Goal: Register for event/course: Sign up to attend an event or enroll in a course

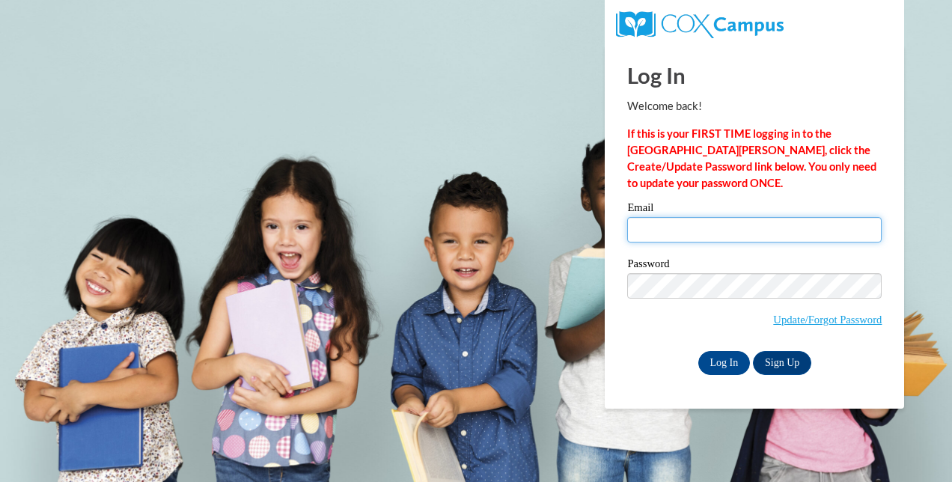
click at [684, 234] on input "Email" at bounding box center [754, 229] width 254 height 25
type input "DEADRAOTHELLO@GMAIL.COM"
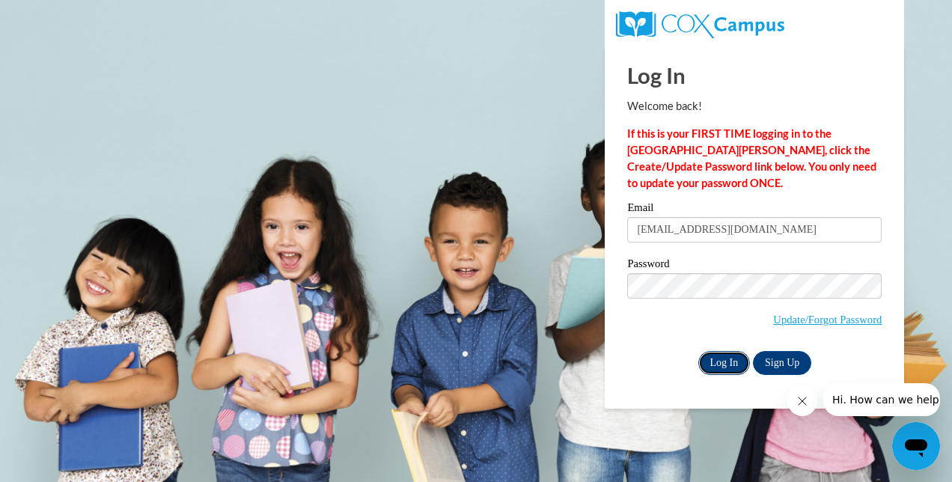
click at [722, 355] on input "Log In" at bounding box center [724, 363] width 52 height 24
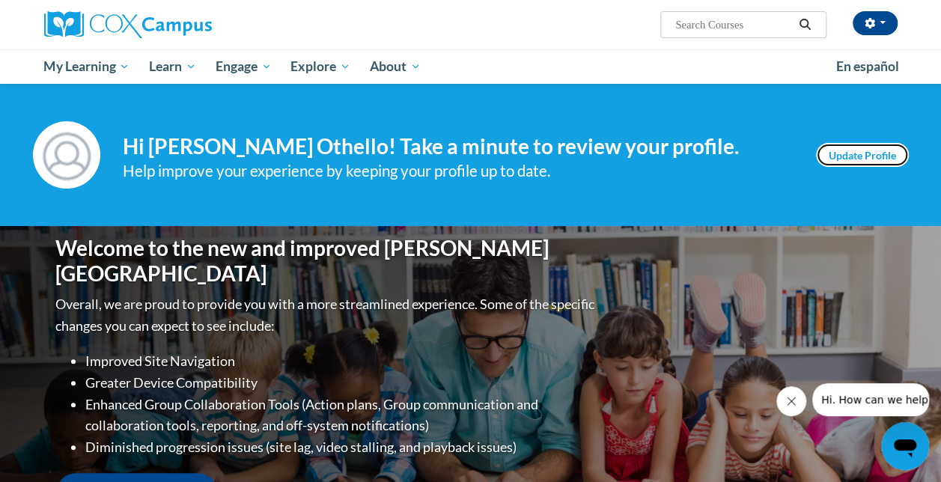
click at [864, 154] on link "Update Profile" at bounding box center [862, 155] width 93 height 24
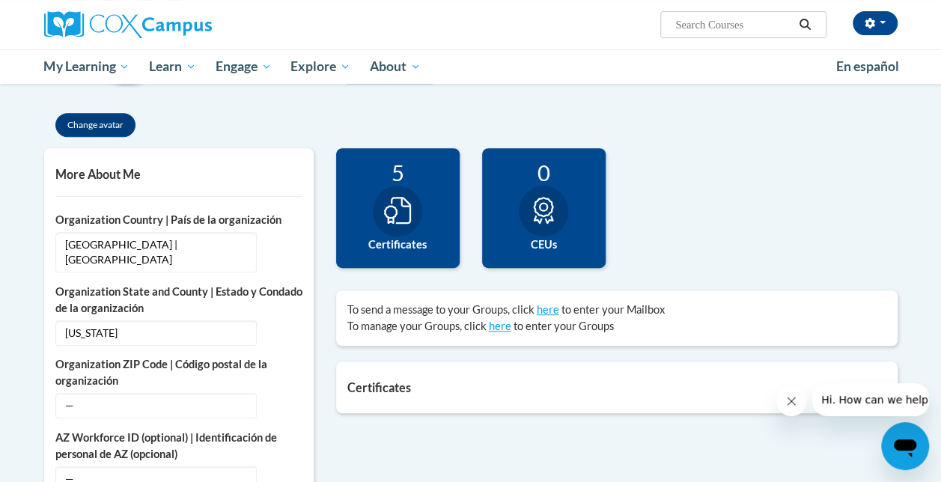
scroll to position [283, 0]
click at [428, 224] on div "5 Certificates" at bounding box center [397, 207] width 123 height 120
click at [380, 195] on div at bounding box center [397, 210] width 49 height 51
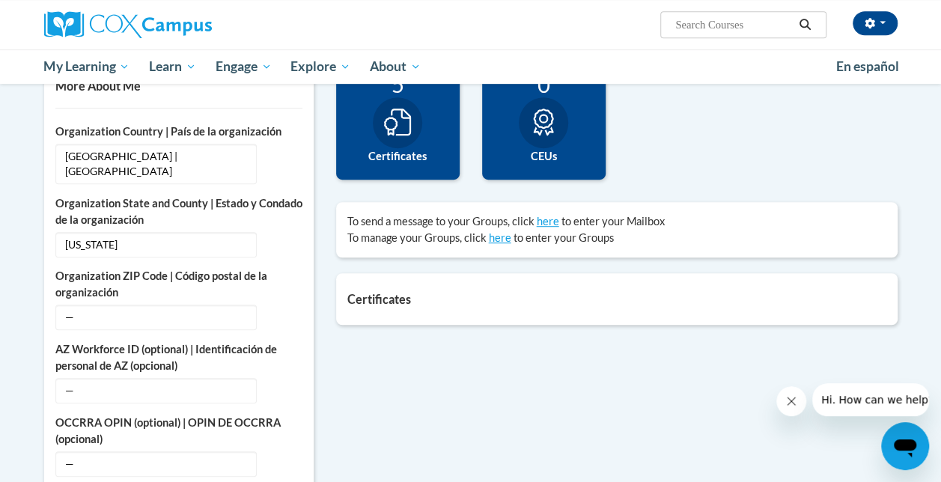
click at [382, 305] on div "Certificates List of certificates granted upon completion of activities GaDOE D…" at bounding box center [616, 299] width 561 height 52
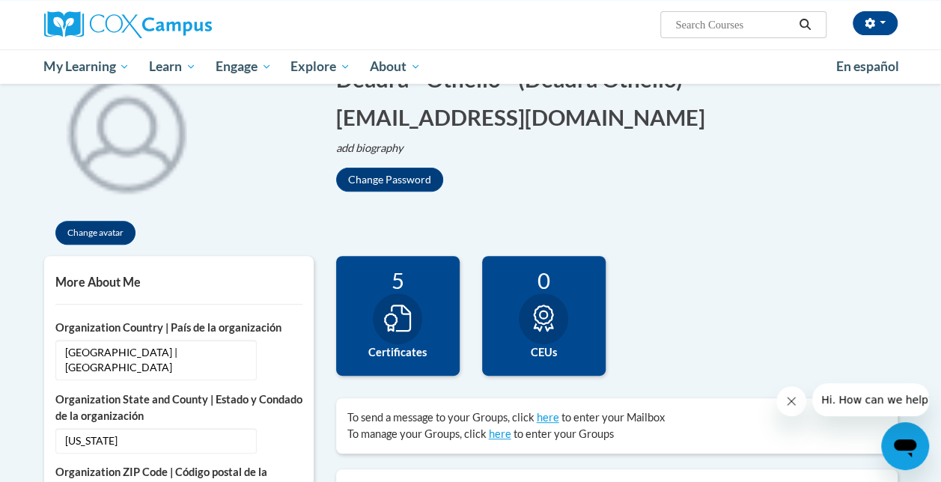
scroll to position [140, 0]
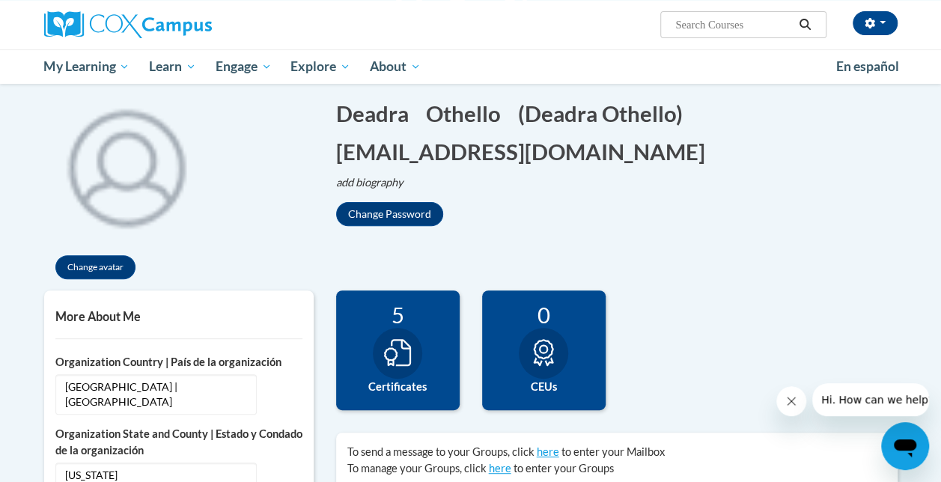
click at [410, 361] on icon at bounding box center [397, 352] width 27 height 27
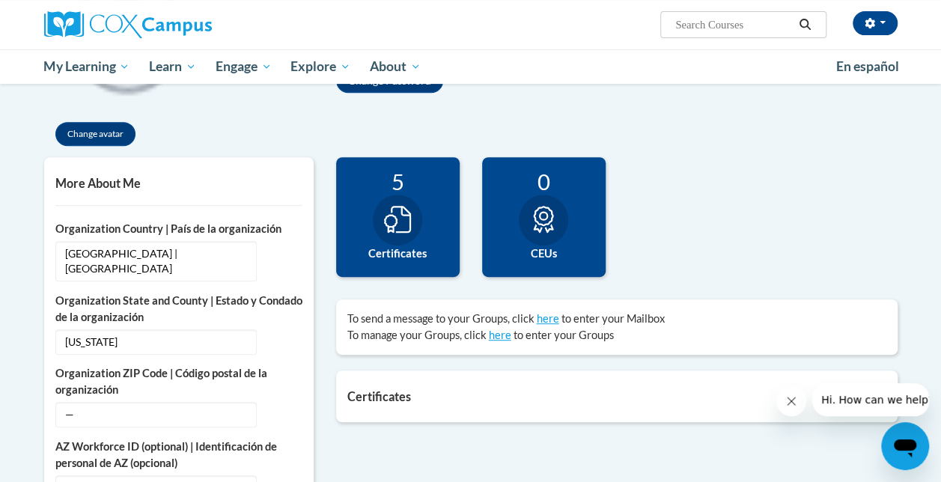
scroll to position [0, 0]
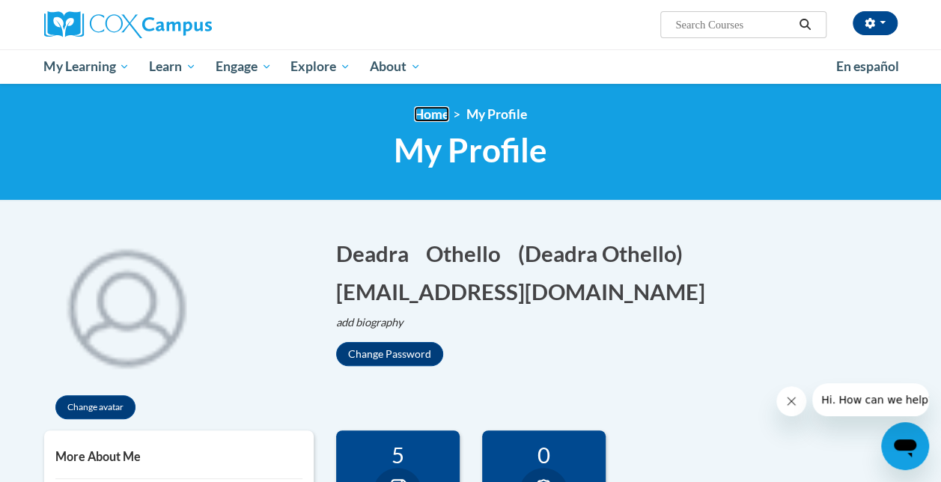
click at [438, 114] on link "Home" at bounding box center [431, 114] width 35 height 16
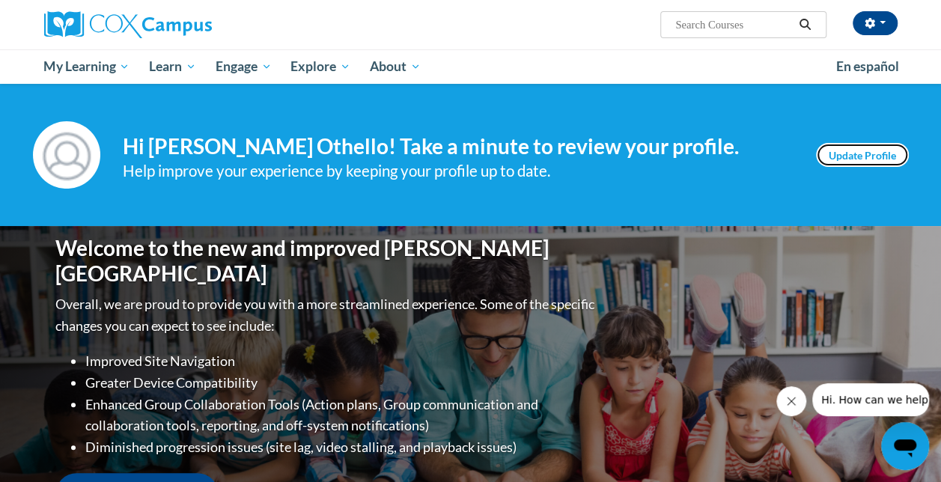
click at [842, 150] on link "Update Profile" at bounding box center [862, 155] width 93 height 24
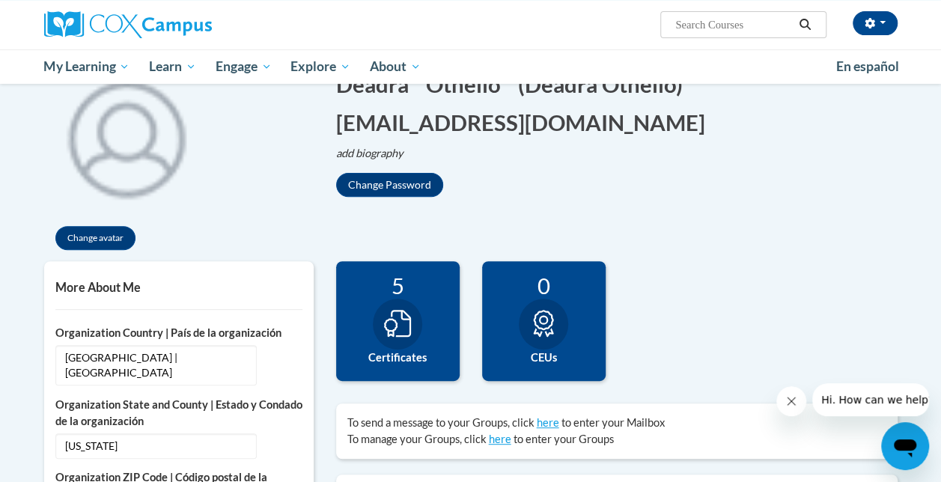
scroll to position [171, 0]
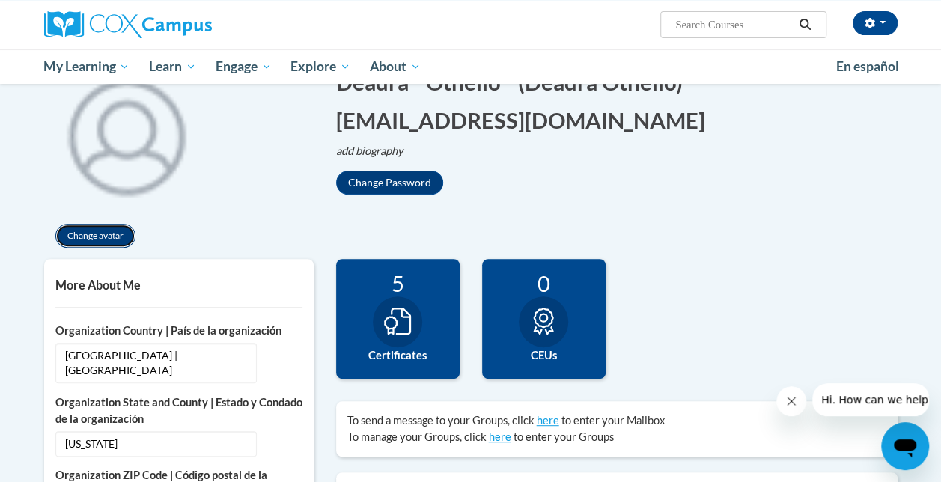
click at [95, 239] on button "Change avatar" at bounding box center [95, 236] width 80 height 24
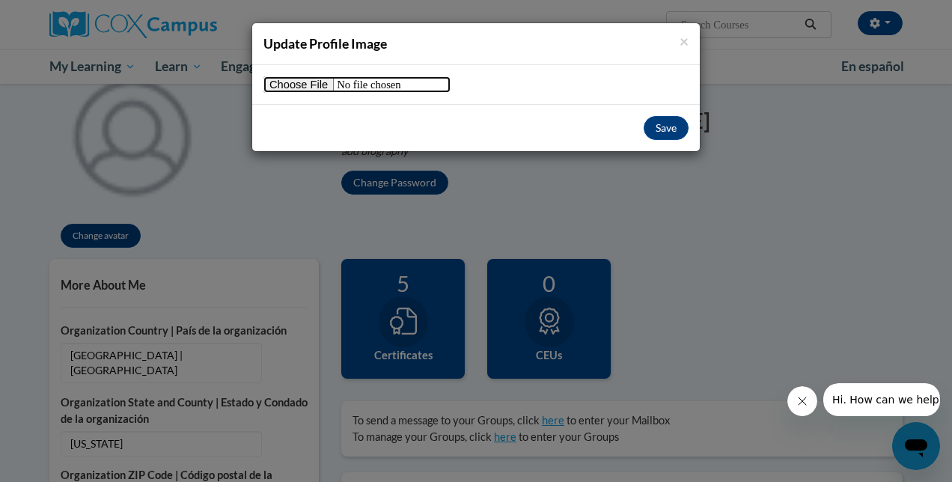
click at [320, 82] on input "file" at bounding box center [356, 84] width 187 height 16
click at [687, 45] on span "×" at bounding box center [683, 40] width 9 height 19
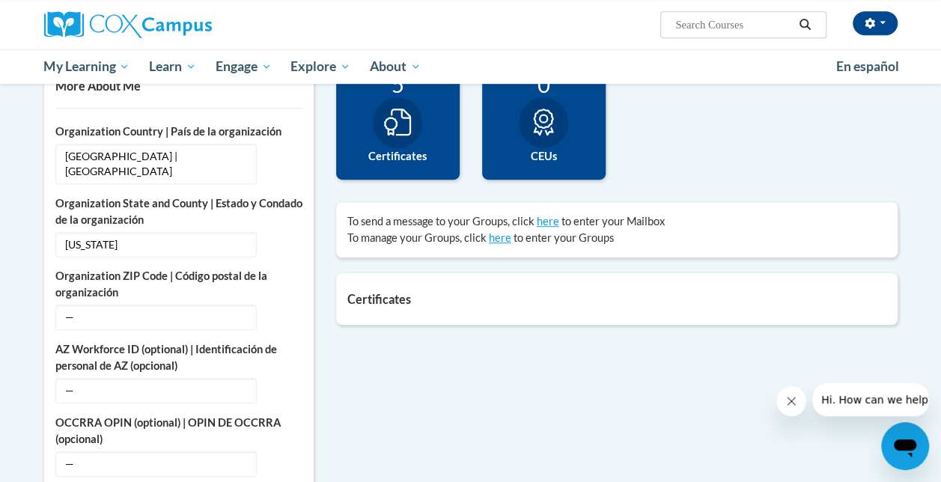
scroll to position [380, 0]
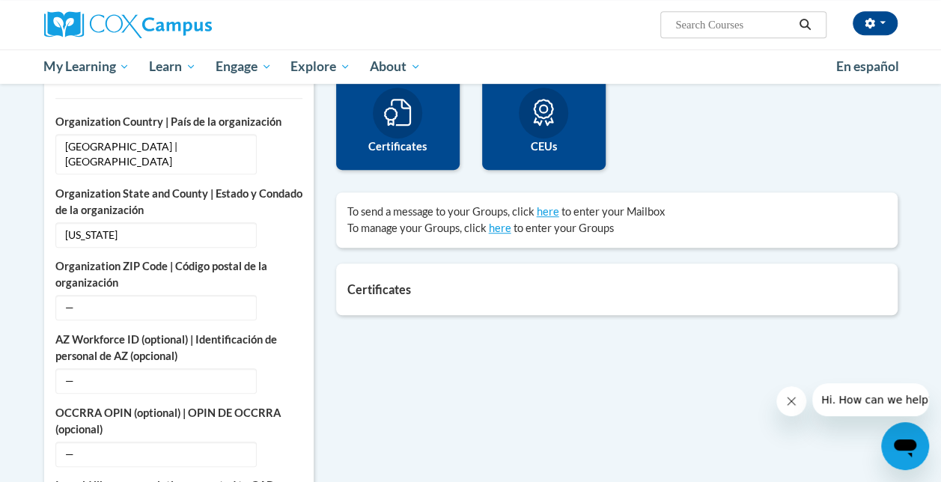
click at [382, 114] on div at bounding box center [397, 113] width 49 height 51
click at [389, 285] on h5 "Certificates" at bounding box center [616, 289] width 539 height 14
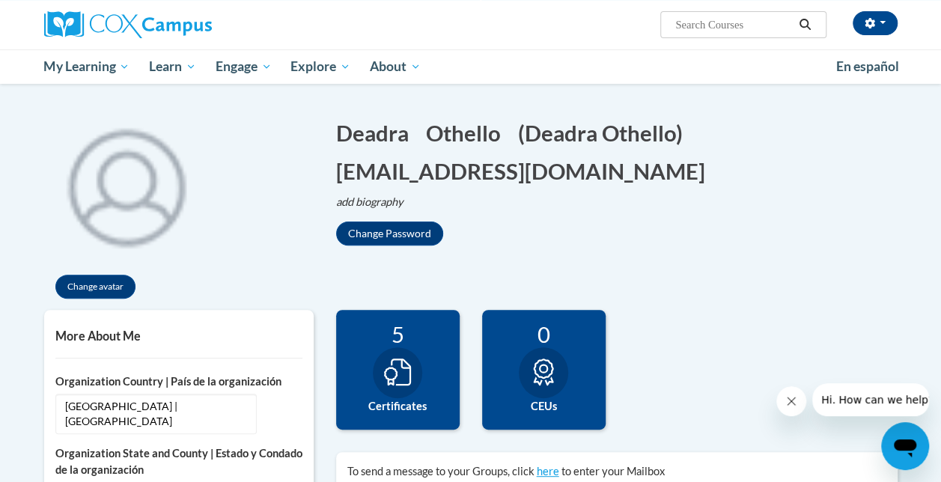
scroll to position [120, 0]
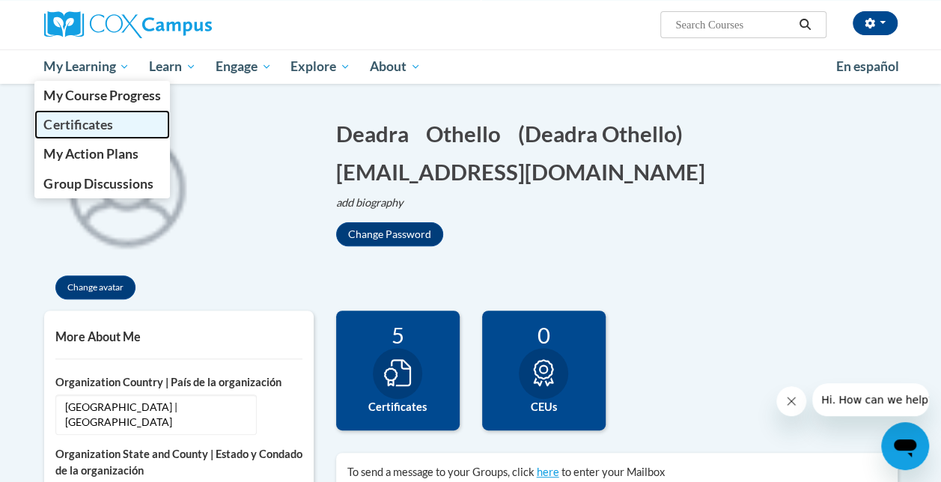
click at [104, 123] on span "Certificates" at bounding box center [77, 125] width 69 height 16
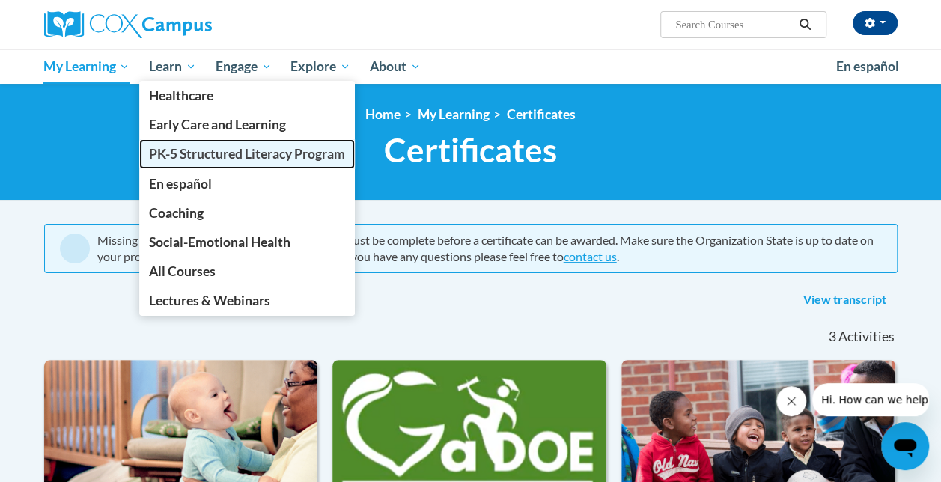
click at [202, 165] on link "PK-5 Structured Literacy Program" at bounding box center [247, 153] width 216 height 29
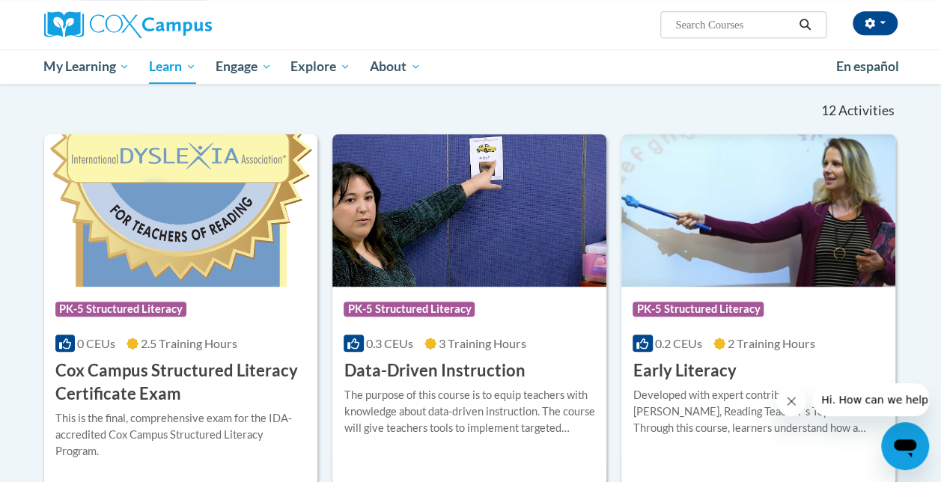
scroll to position [436, 0]
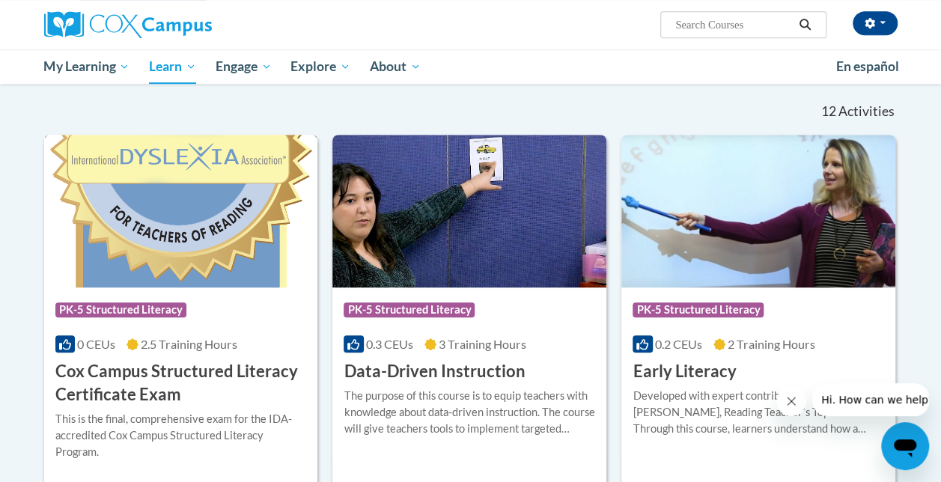
click at [180, 239] on img at bounding box center [181, 211] width 274 height 153
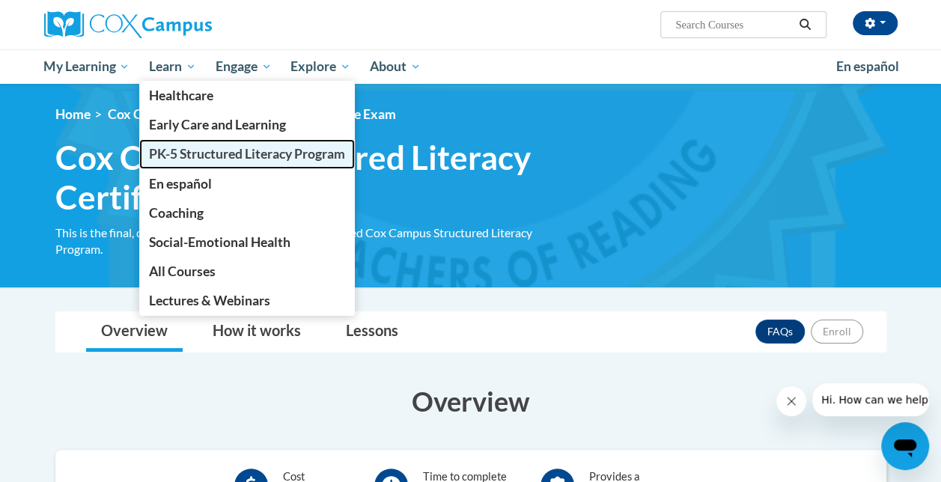
click at [197, 163] on link "PK-5 Structured Literacy Program" at bounding box center [247, 153] width 216 height 29
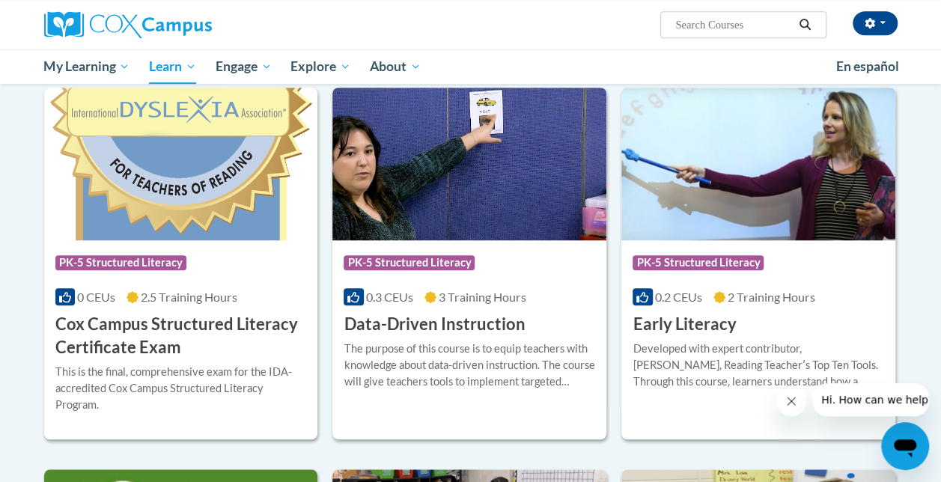
scroll to position [485, 0]
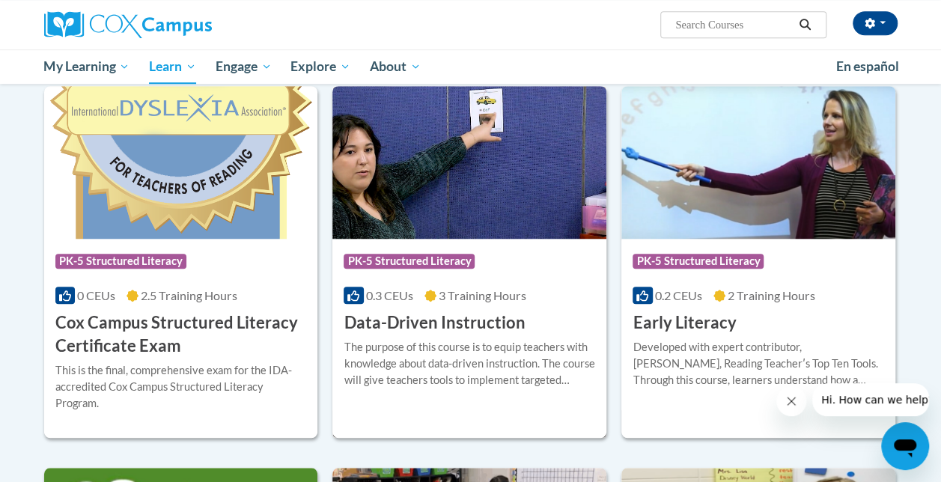
click at [450, 206] on img at bounding box center [469, 162] width 274 height 153
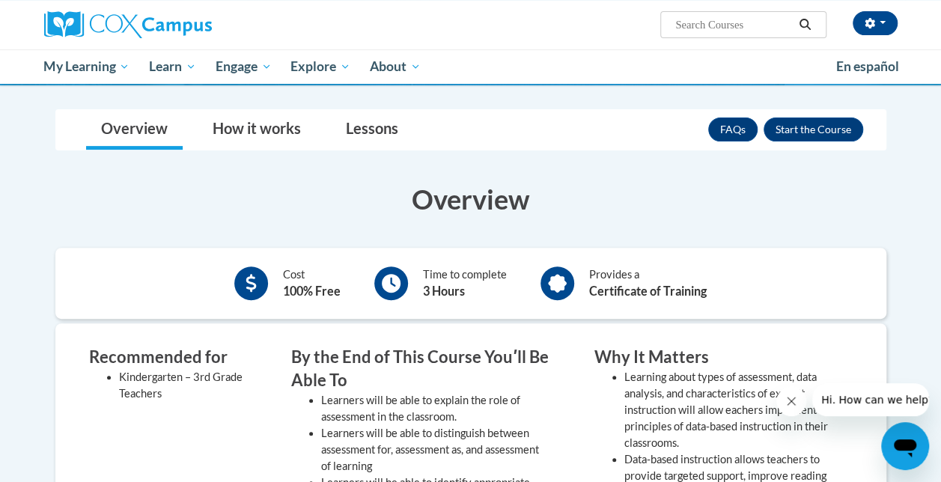
scroll to position [196, 0]
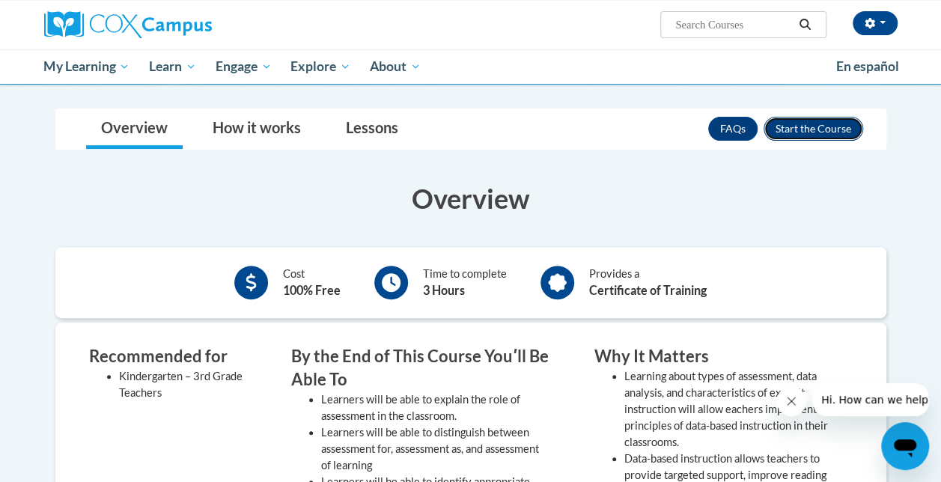
click at [838, 121] on button "Enroll" at bounding box center [813, 129] width 100 height 24
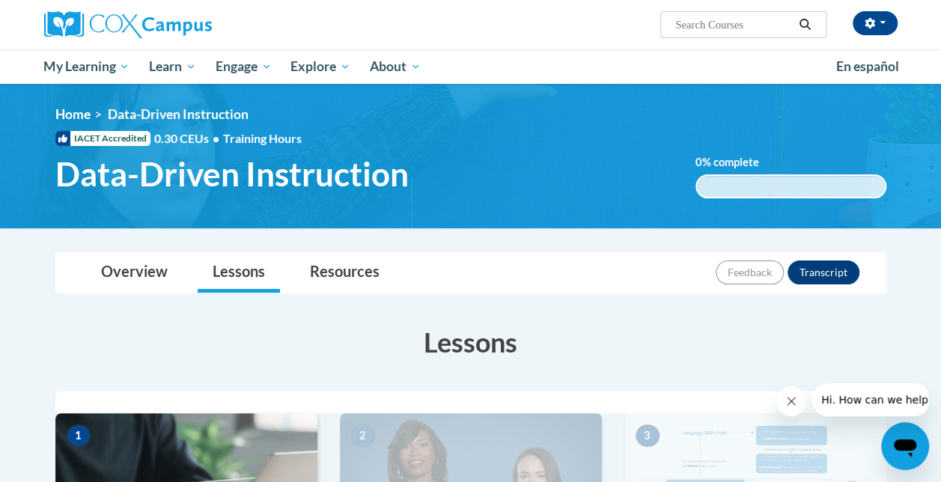
click at [705, 34] on span "Search Search..." at bounding box center [742, 24] width 165 height 27
click at [717, 16] on input "Search..." at bounding box center [733, 25] width 120 height 18
paste input "Systematic and Explicit Phonics Instruction"
type input "Systematic and Explicit Phonics Instruction"
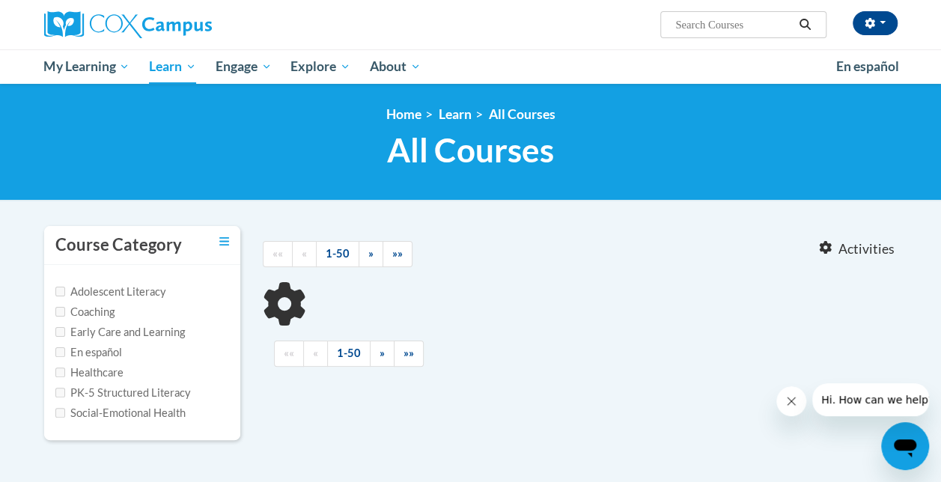
type input "Systematic and Explicit Phonics Instruction"
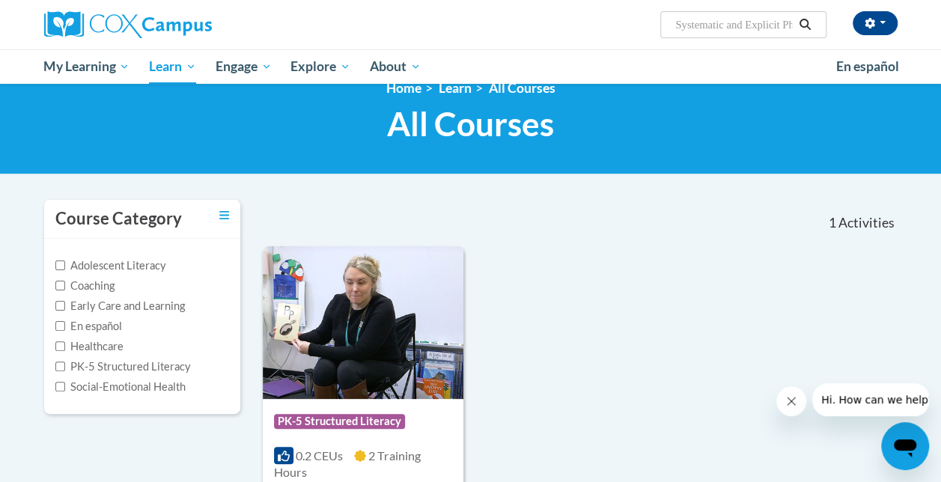
scroll to position [25, 0]
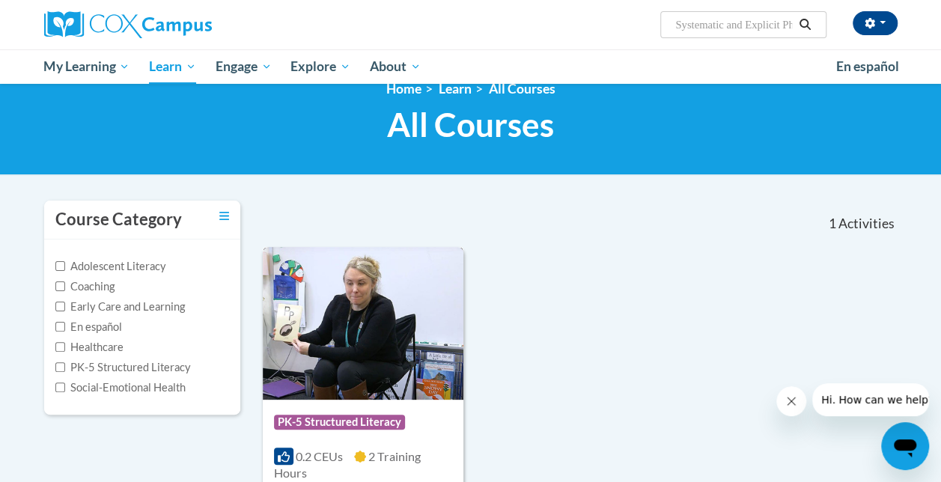
click at [423, 288] on img at bounding box center [363, 323] width 201 height 153
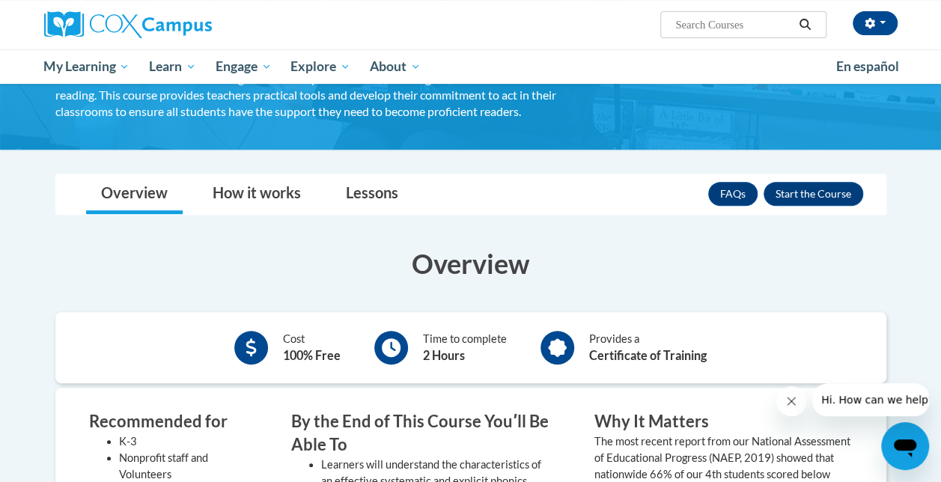
scroll to position [185, 0]
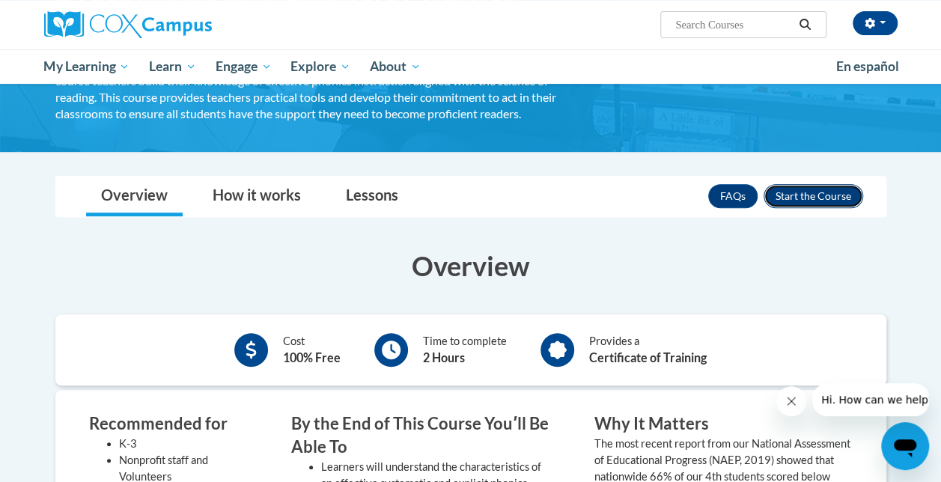
click at [784, 201] on button "Enroll" at bounding box center [813, 196] width 100 height 24
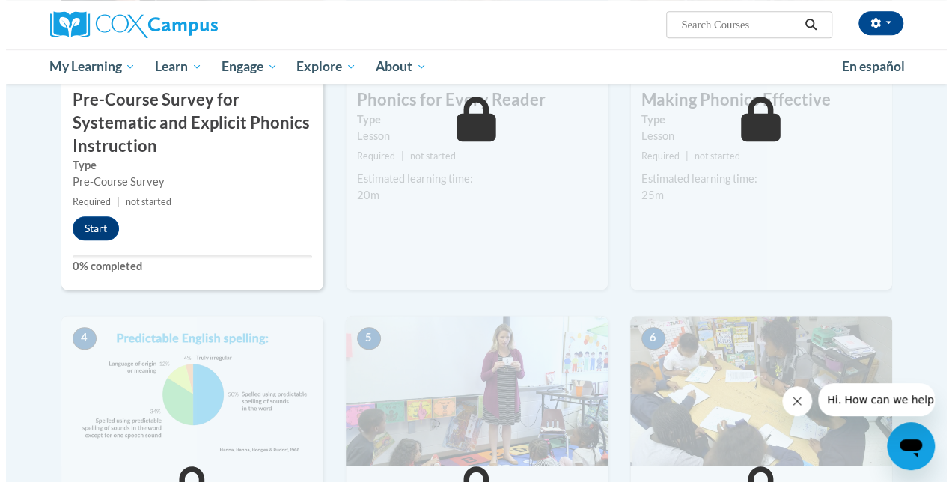
scroll to position [522, 0]
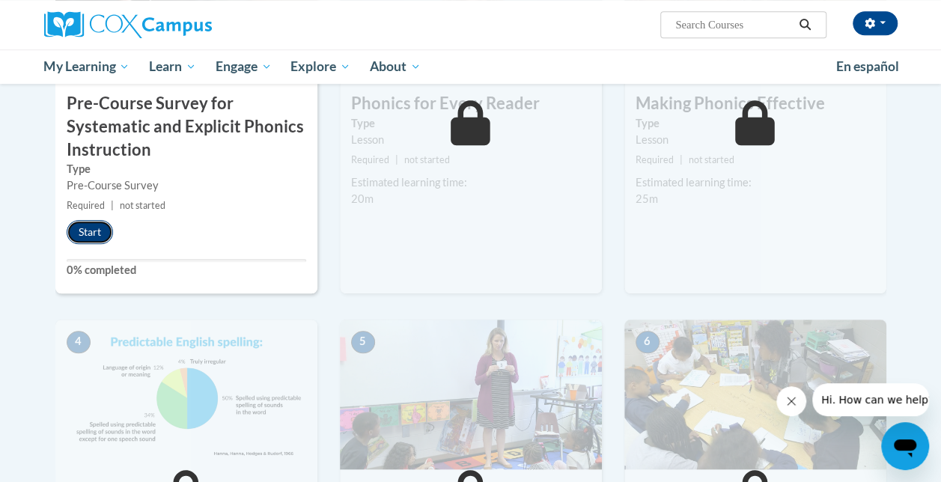
click at [80, 220] on button "Start" at bounding box center [90, 232] width 46 height 24
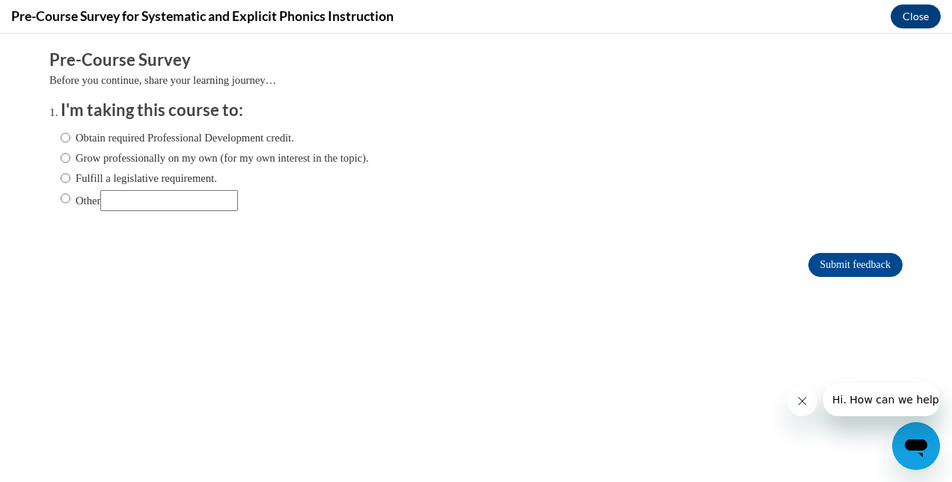
scroll to position [0, 0]
click at [61, 198] on input "Other" at bounding box center [66, 198] width 10 height 16
radio input "true"
click at [151, 204] on input "Other" at bounding box center [169, 200] width 138 height 21
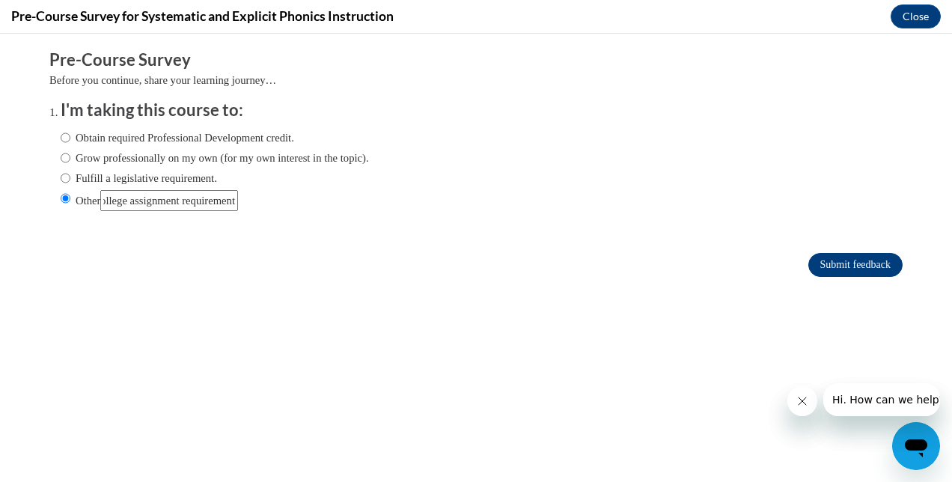
type input "Fulfil college assignment requirement"
click at [822, 274] on input "Submit feedback" at bounding box center [855, 265] width 94 height 24
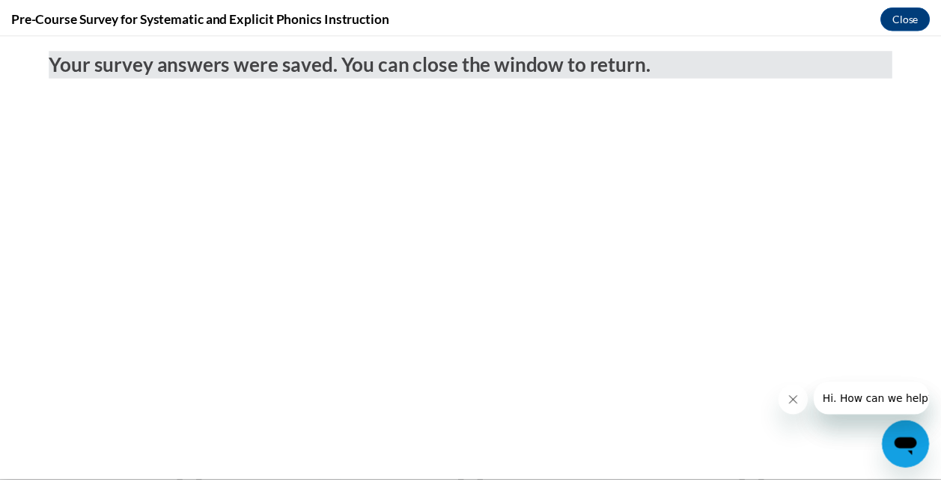
scroll to position [0, 0]
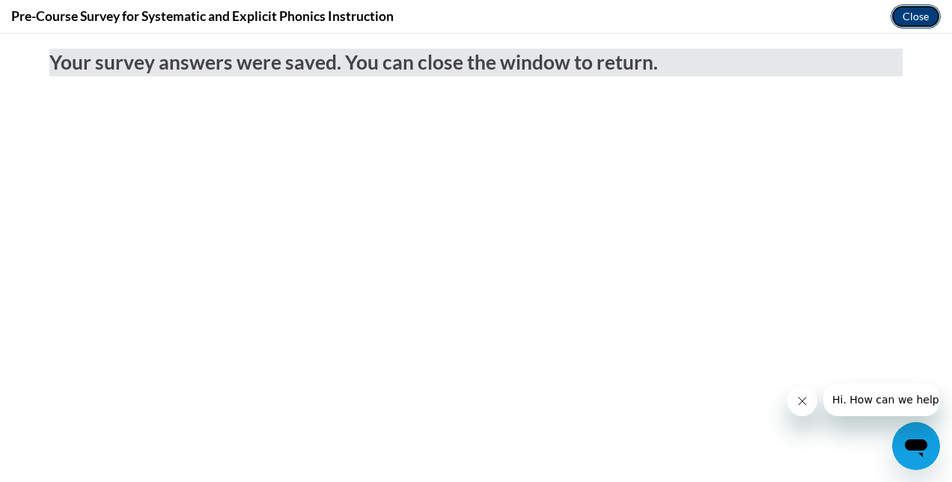
click at [912, 22] on button "Close" at bounding box center [916, 16] width 50 height 24
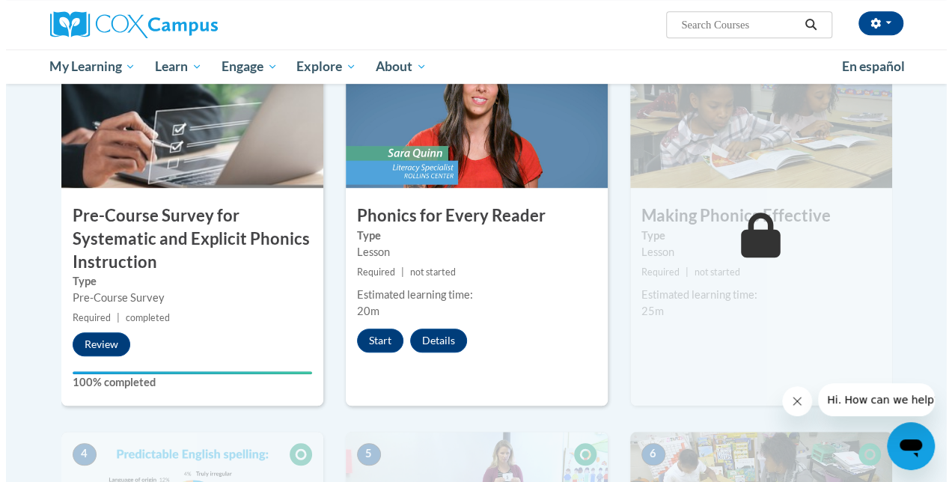
scroll to position [409, 0]
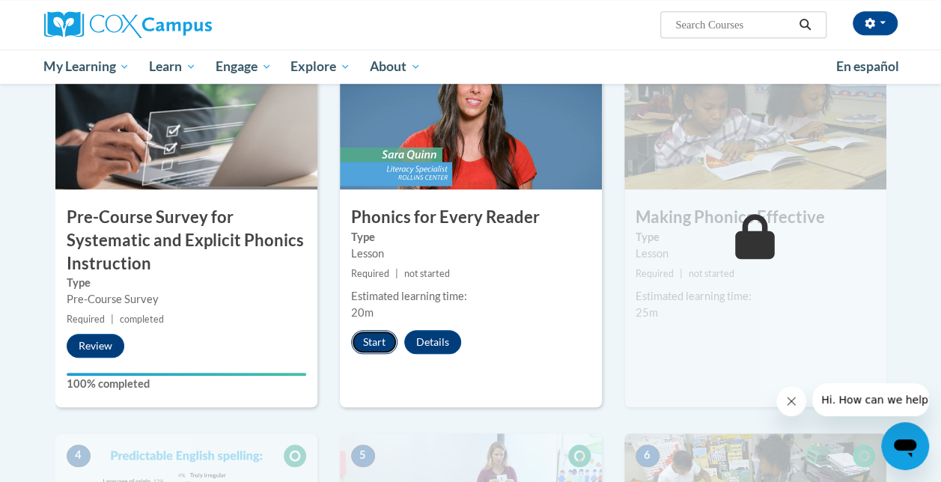
click at [376, 335] on button "Start" at bounding box center [374, 342] width 46 height 24
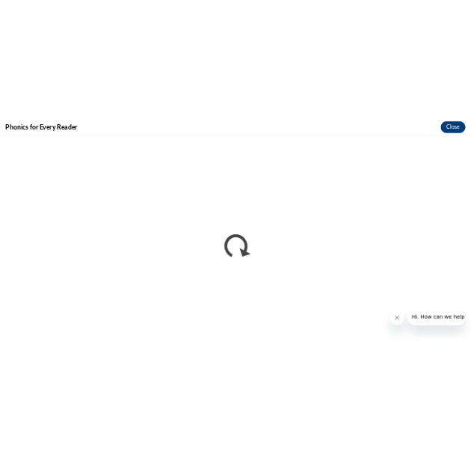
scroll to position [0, 0]
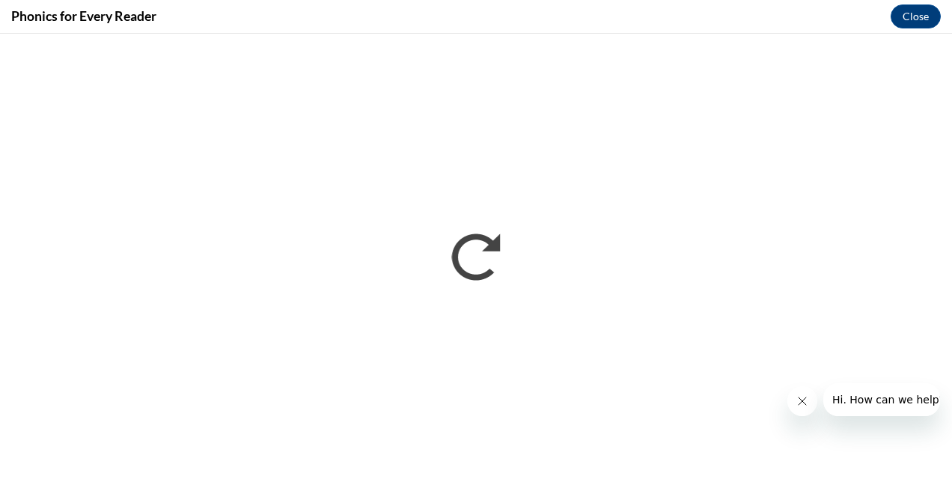
click at [801, 404] on icon "Close message from company" at bounding box center [801, 401] width 12 height 12
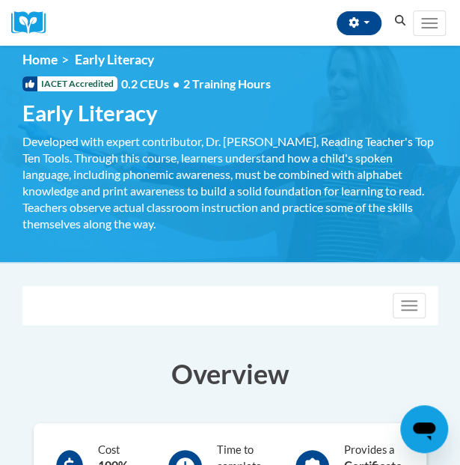
scroll to position [16, 0]
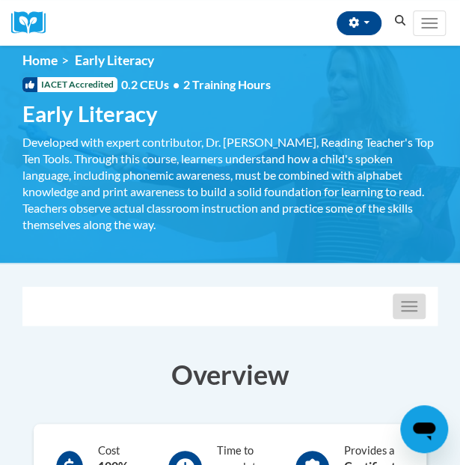
click at [419, 303] on button "Toggle navigation" at bounding box center [409, 305] width 33 height 25
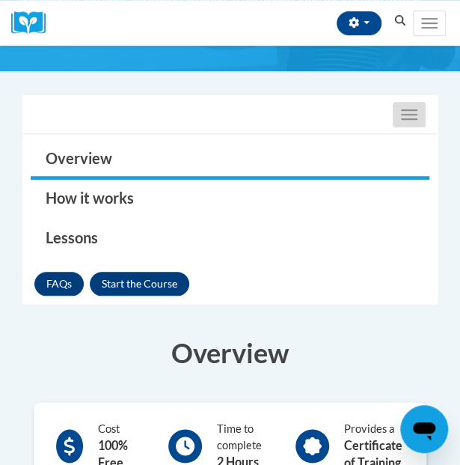
scroll to position [0, 0]
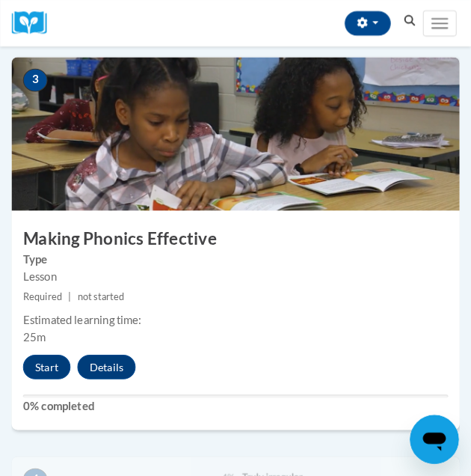
scroll to position [1138, 0]
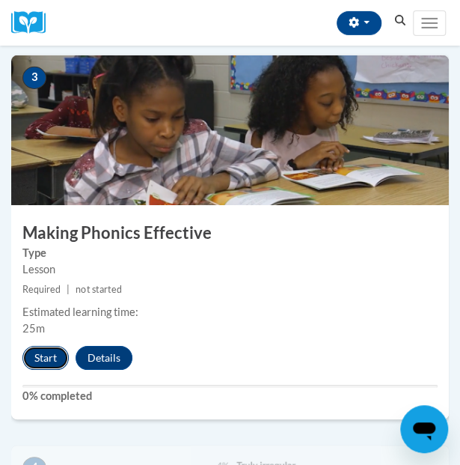
click at [40, 350] on button "Start" at bounding box center [45, 358] width 46 height 24
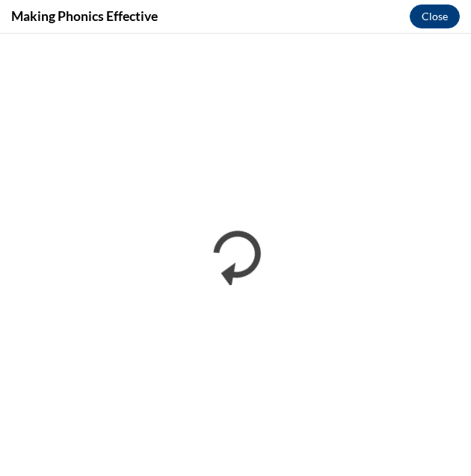
scroll to position [0, 0]
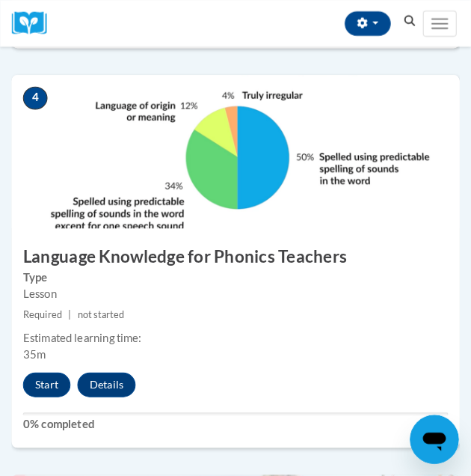
scroll to position [1597, 0]
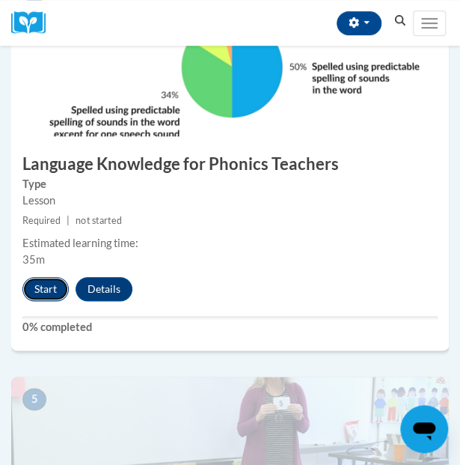
click at [44, 284] on button "Start" at bounding box center [45, 289] width 46 height 24
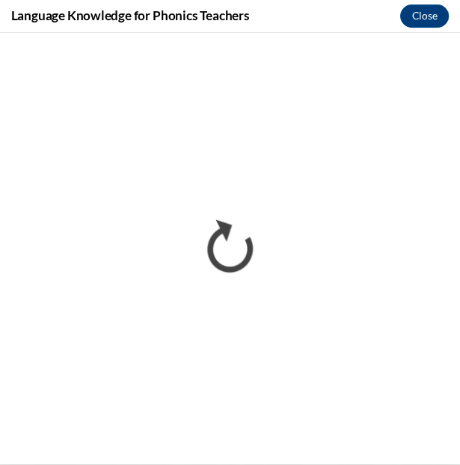
scroll to position [0, 0]
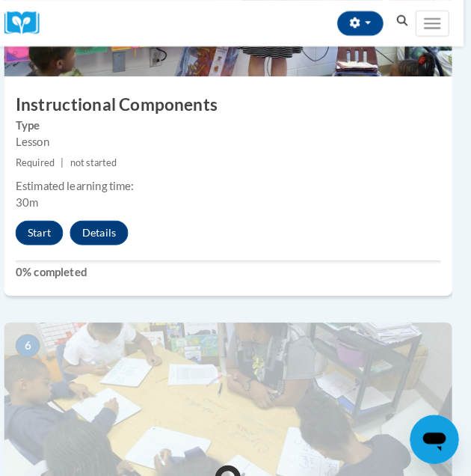
scroll to position [2047, 7]
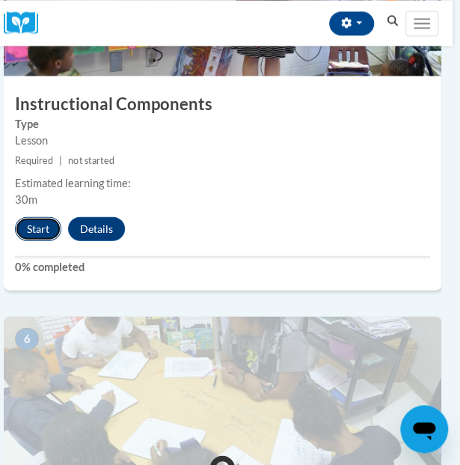
click at [29, 230] on button "Start" at bounding box center [38, 228] width 46 height 24
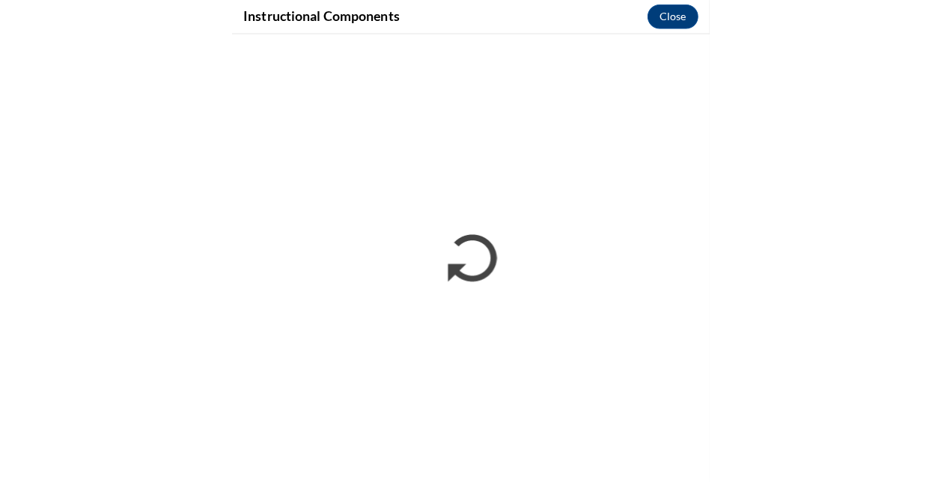
scroll to position [1496, 0]
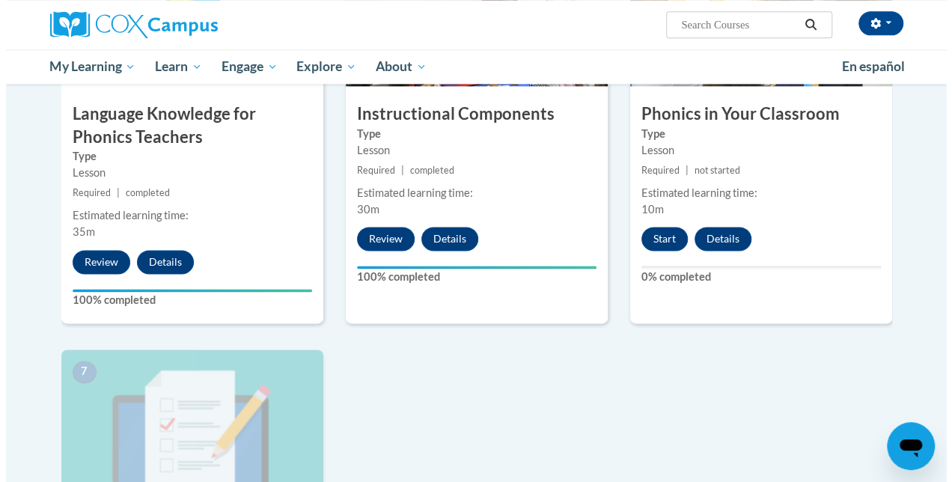
scroll to position [902, 0]
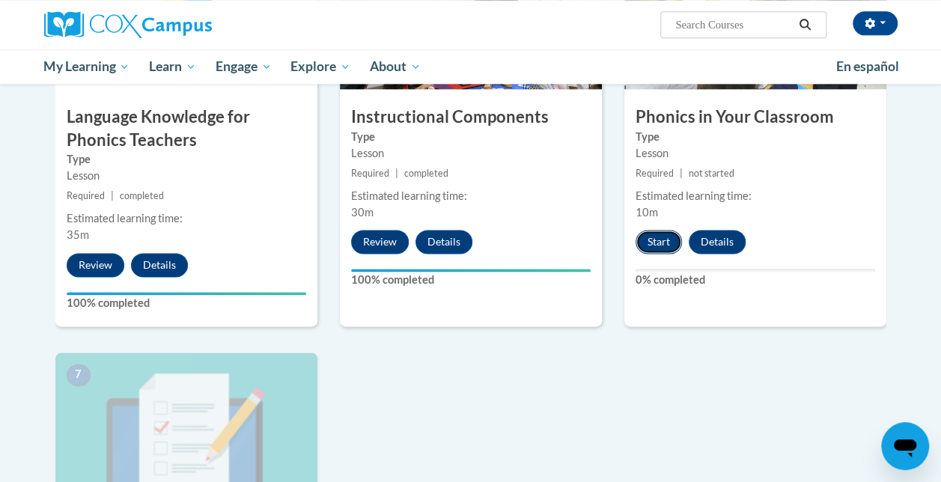
click at [659, 233] on button "Start" at bounding box center [658, 242] width 46 height 24
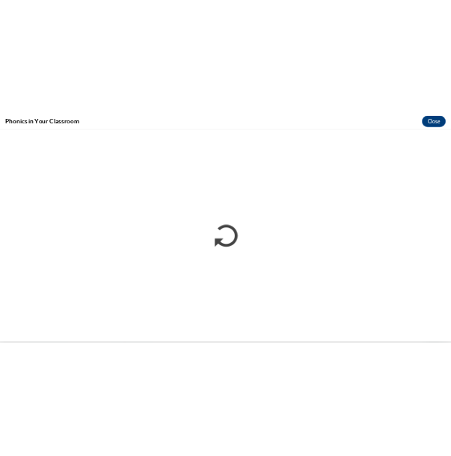
scroll to position [0, 0]
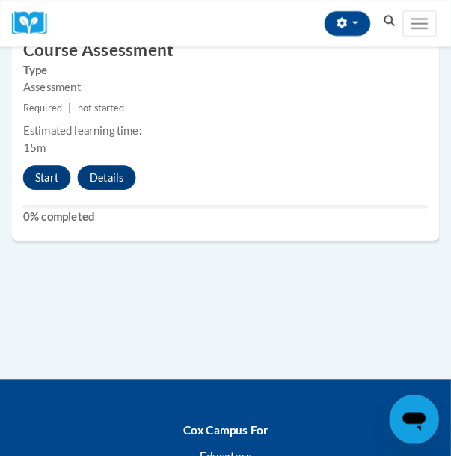
scroll to position [2917, 0]
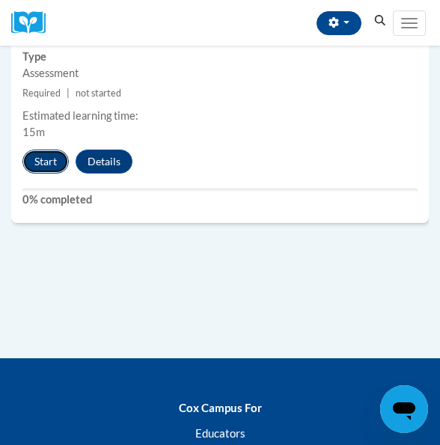
click at [47, 162] on button "Start" at bounding box center [45, 162] width 46 height 24
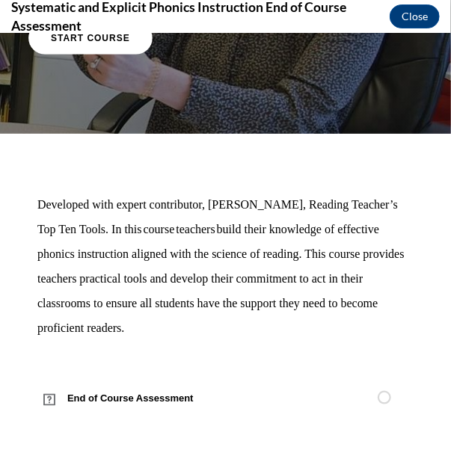
scroll to position [147, 0]
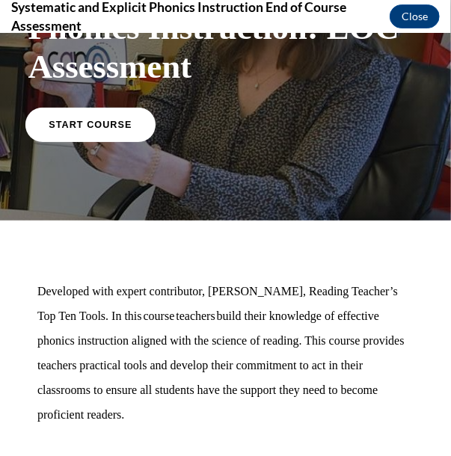
click at [73, 118] on span "START COURSE" at bounding box center [90, 123] width 83 height 11
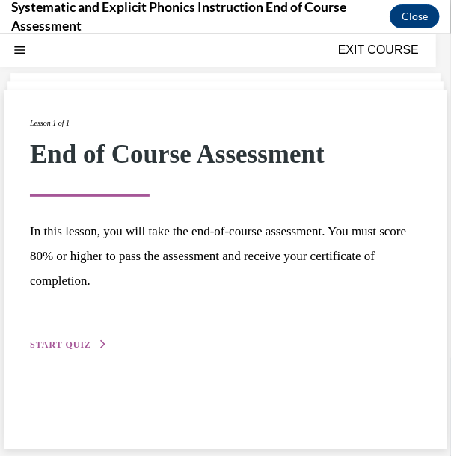
scroll to position [47, 0]
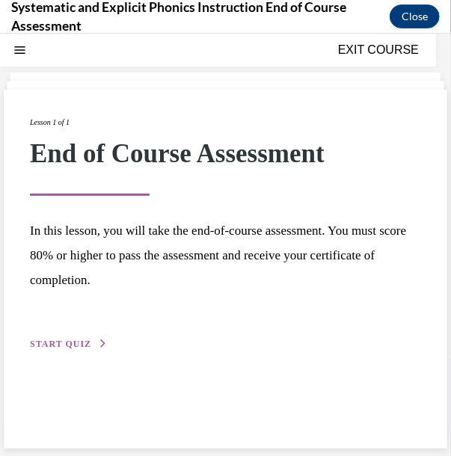
click at [54, 335] on div "Lesson 1 of 1 End of Course Assessment In this lesson, you will take the end-of…" at bounding box center [225, 233] width 391 height 236
click at [66, 346] on span "START QUIZ" at bounding box center [60, 343] width 61 height 10
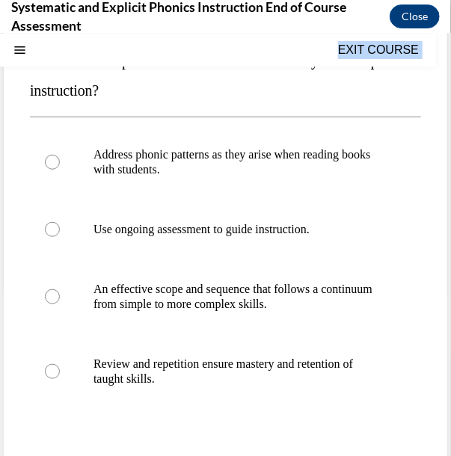
scroll to position [336, 0]
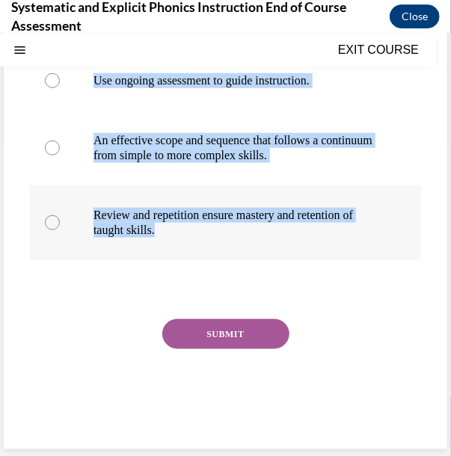
drag, startPoint x: 32, startPoint y: 174, endPoint x: 268, endPoint y: 235, distance: 243.6
click at [268, 235] on div "Question 01/10 Which of these practices is NOT a hallmark of systematic phonics…" at bounding box center [225, 135] width 391 height 611
copy div "Which of these practices is NOT a hallmark of systematic phonics instruction? A…"
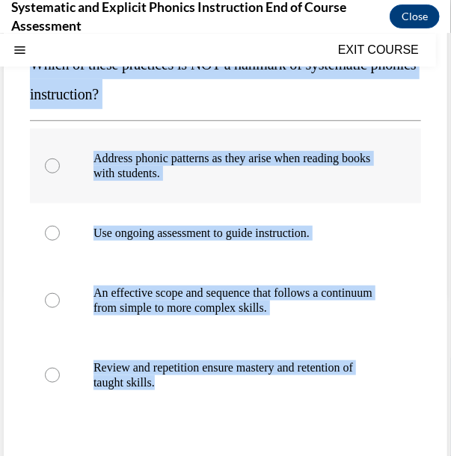
click at [157, 149] on div at bounding box center [225, 165] width 391 height 75
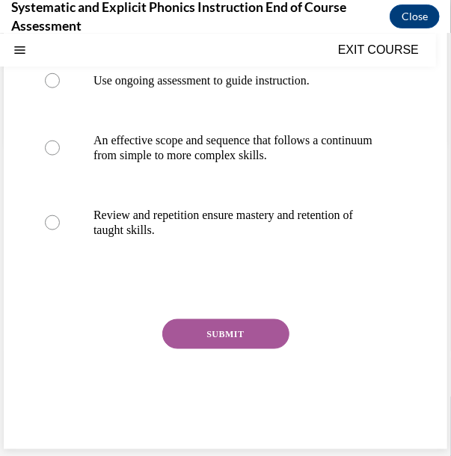
click at [196, 334] on button "SUBMIT" at bounding box center [225, 334] width 127 height 30
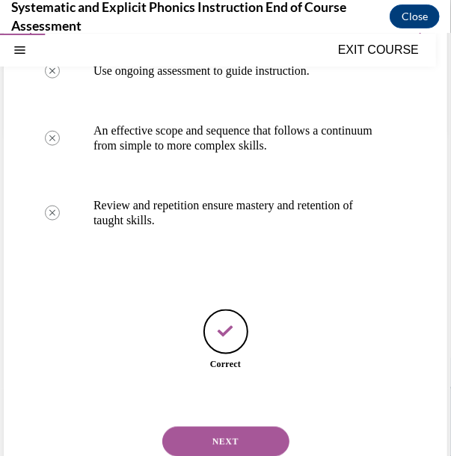
scroll to position [383, 0]
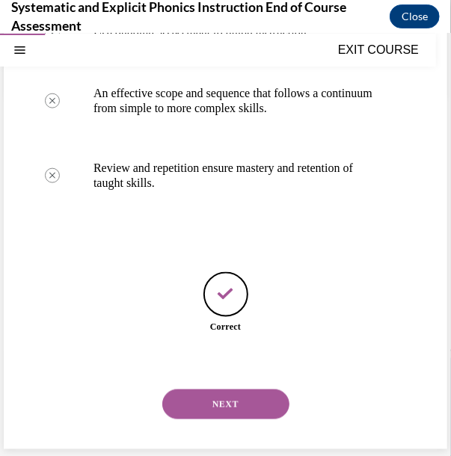
click at [203, 418] on button "NEXT" at bounding box center [225, 404] width 127 height 30
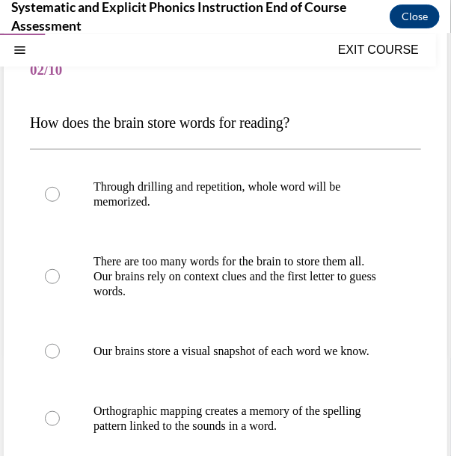
scroll to position [132, 0]
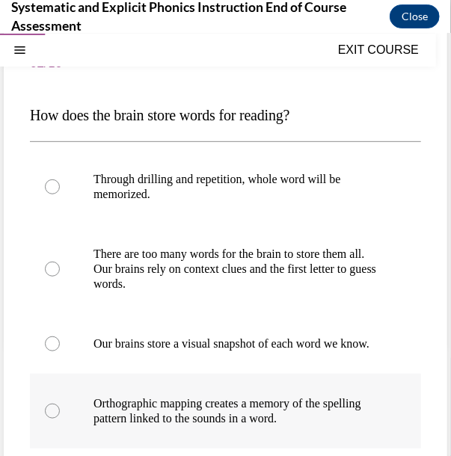
click at [123, 404] on div at bounding box center [225, 410] width 391 height 75
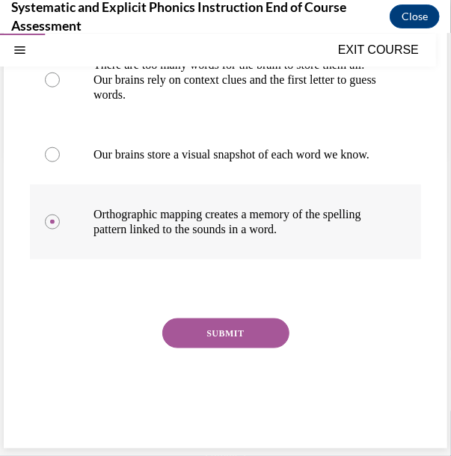
scroll to position [336, 0]
click at [190, 332] on button "SUBMIT" at bounding box center [225, 333] width 127 height 30
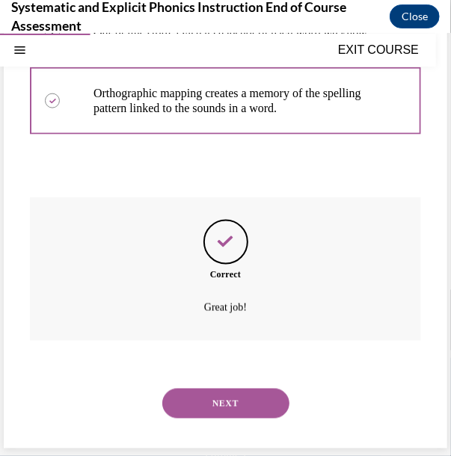
scroll to position [457, 0]
click at [193, 400] on button "NEXT" at bounding box center [225, 403] width 127 height 30
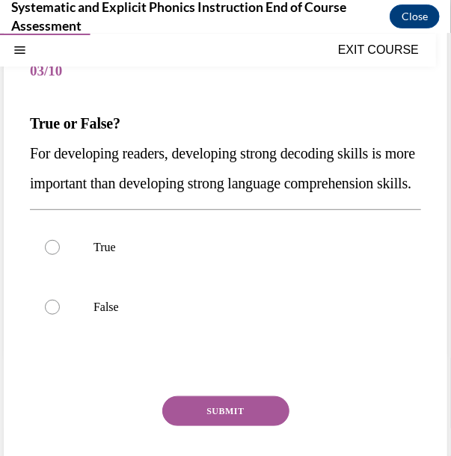
scroll to position [148, 0]
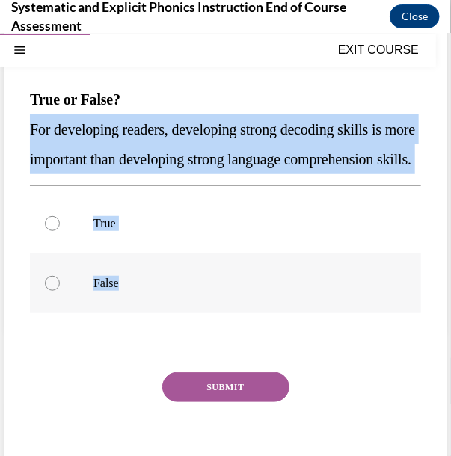
drag, startPoint x: 29, startPoint y: 124, endPoint x: 144, endPoint y: 305, distance: 214.3
click at [144, 305] on div "Question 03/10 True or False? For developing readers, developing strong decodin…" at bounding box center [226, 245] width 444 height 514
copy div "For developing readers, developing strong decoding skills is more important tha…"
click at [92, 313] on div at bounding box center [225, 283] width 391 height 60
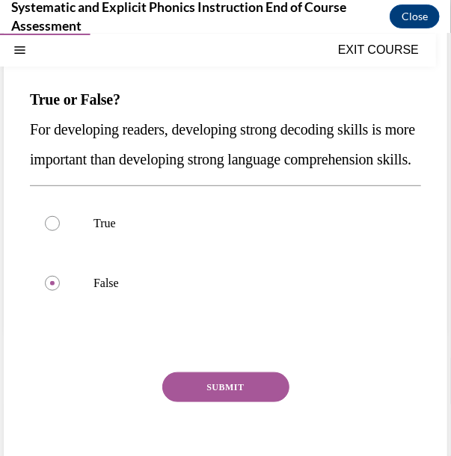
click at [213, 402] on button "SUBMIT" at bounding box center [225, 387] width 127 height 30
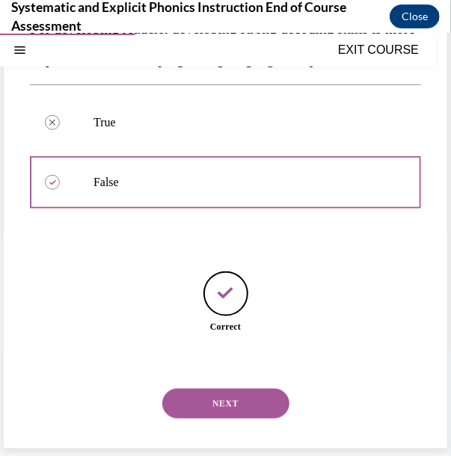
scroll to position [278, 0]
click at [223, 415] on button "NEXT" at bounding box center [225, 403] width 127 height 30
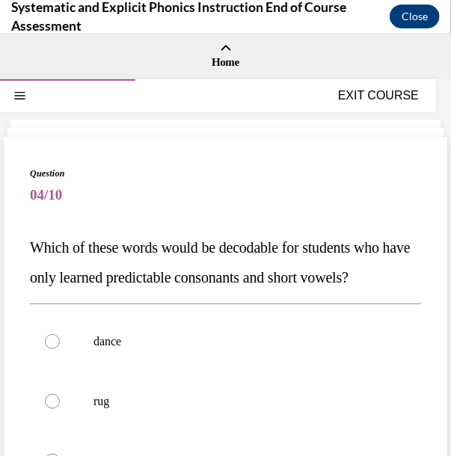
scroll to position [76, 0]
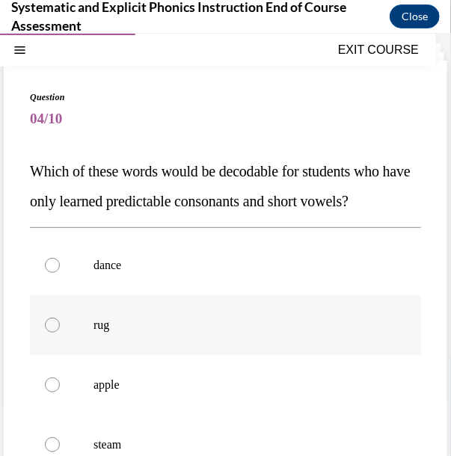
click at [85, 355] on div at bounding box center [225, 325] width 391 height 60
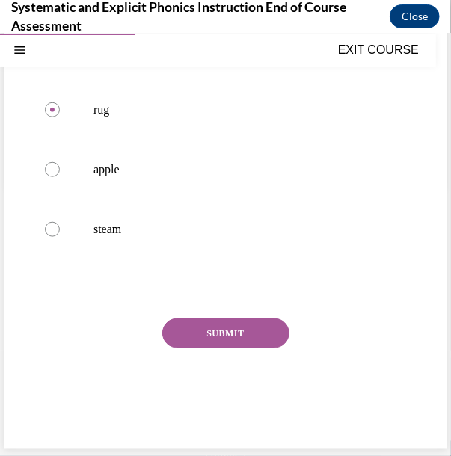
click at [198, 348] on button "SUBMIT" at bounding box center [225, 333] width 127 height 30
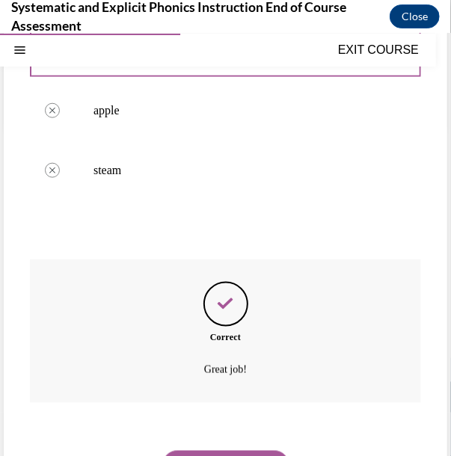
scroll to position [442, 0]
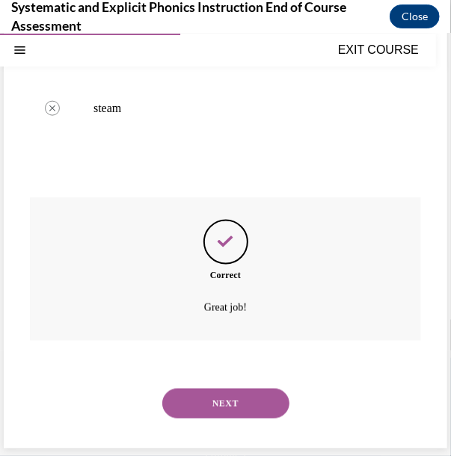
click at [213, 409] on button "NEXT" at bounding box center [225, 403] width 127 height 30
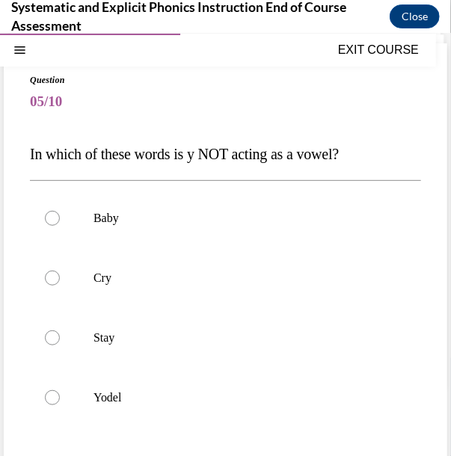
scroll to position [103, 0]
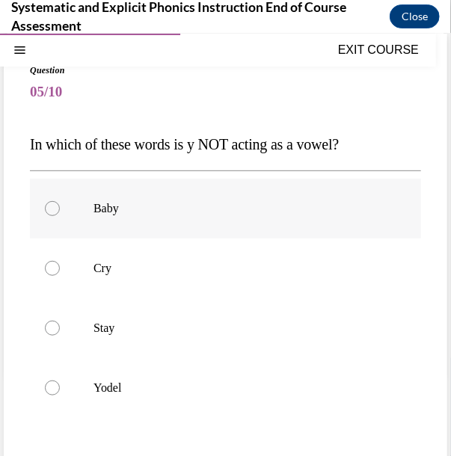
click at [85, 226] on div at bounding box center [225, 208] width 391 height 60
click at [76, 332] on div at bounding box center [225, 328] width 391 height 60
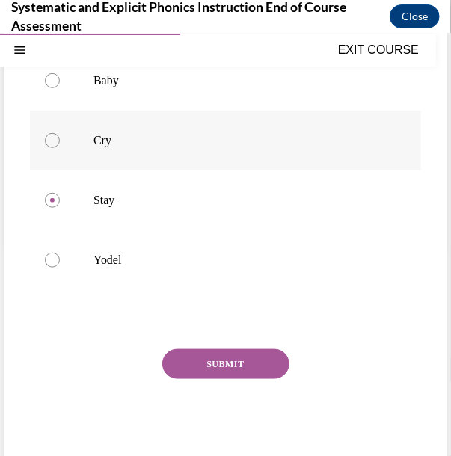
scroll to position [241, 0]
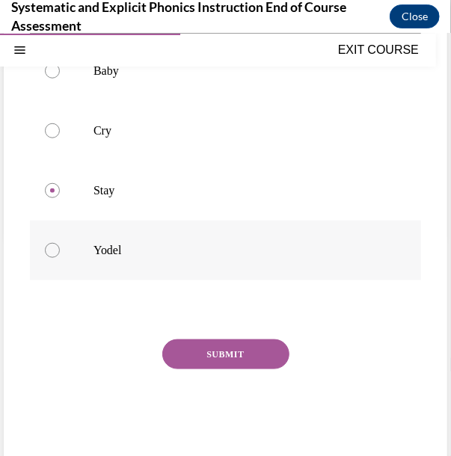
click at [123, 251] on p "Yodel" at bounding box center [239, 249] width 290 height 15
click at [230, 350] on button "SUBMIT" at bounding box center [225, 354] width 127 height 30
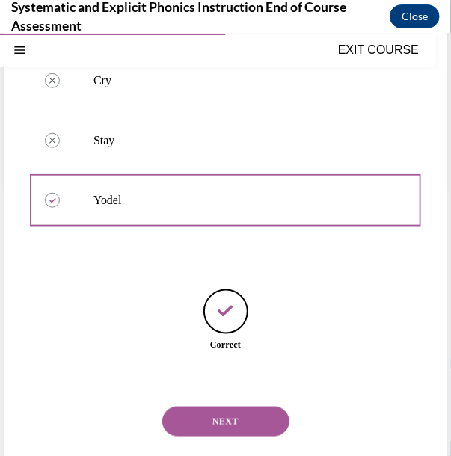
scroll to position [308, 0]
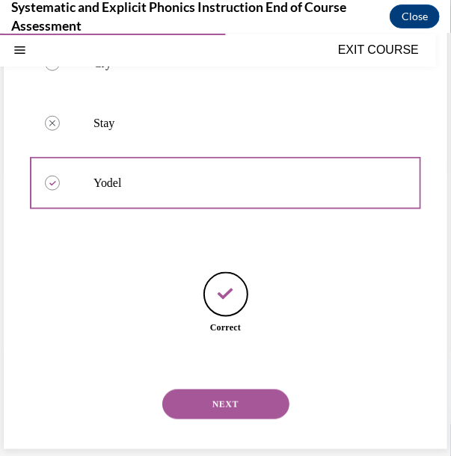
click at [213, 410] on button "NEXT" at bounding box center [225, 404] width 127 height 30
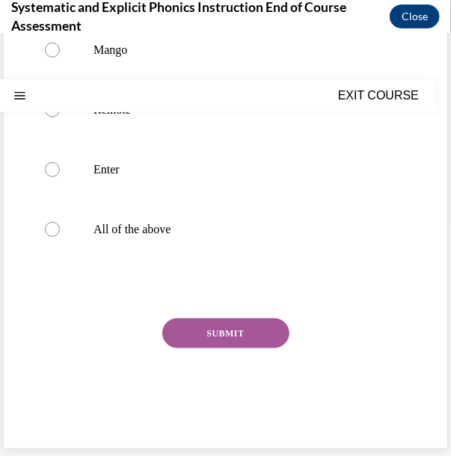
scroll to position [0, 0]
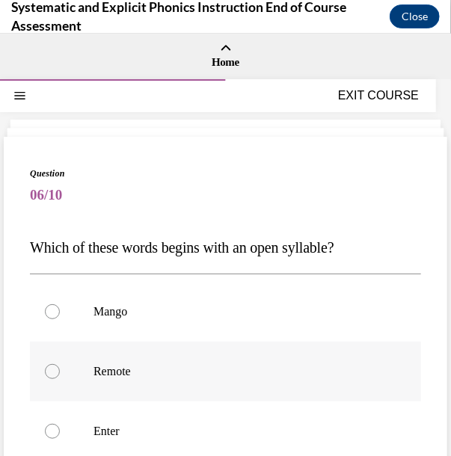
click at [154, 377] on p "Remote" at bounding box center [239, 371] width 290 height 15
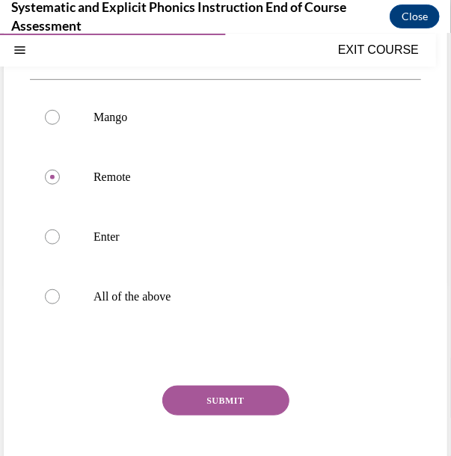
click at [222, 398] on button "SUBMIT" at bounding box center [225, 400] width 127 height 30
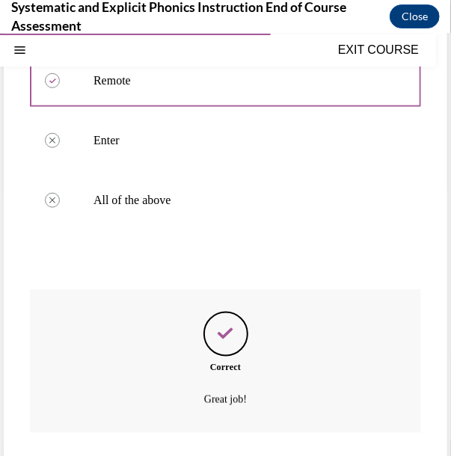
scroll to position [382, 0]
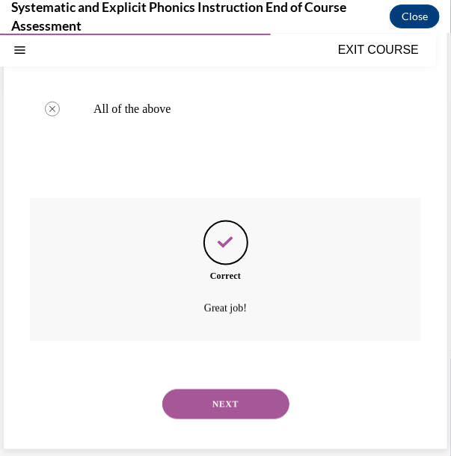
click at [216, 406] on button "NEXT" at bounding box center [225, 404] width 127 height 30
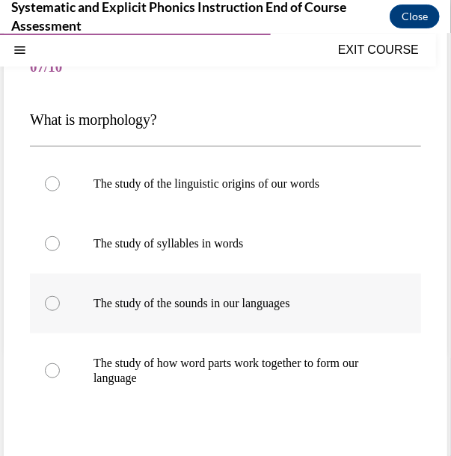
scroll to position [129, 0]
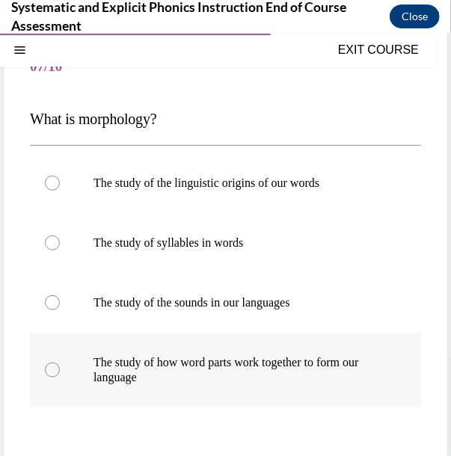
click at [123, 371] on p "The study of how word parts work together to form our language" at bounding box center [239, 370] width 290 height 30
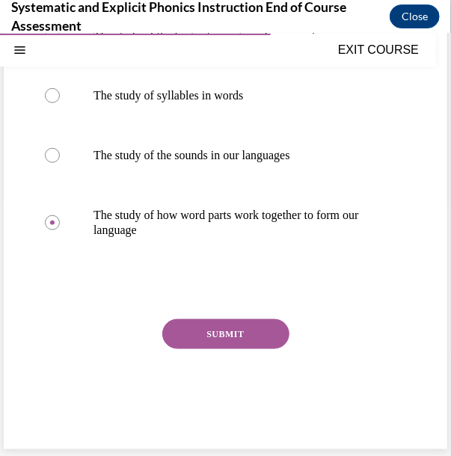
click at [192, 323] on button "SUBMIT" at bounding box center [225, 334] width 127 height 30
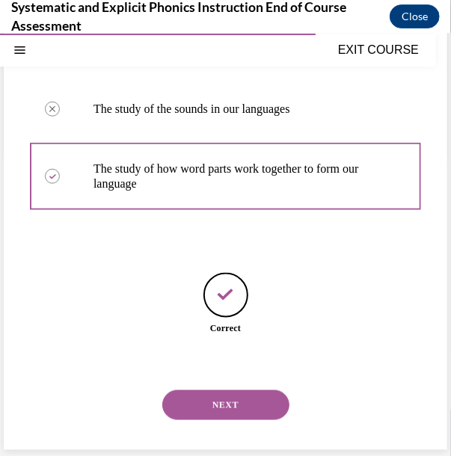
scroll to position [323, 0]
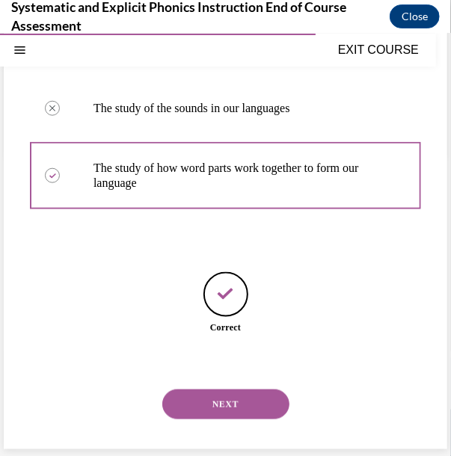
click at [220, 414] on button "NEXT" at bounding box center [225, 404] width 127 height 30
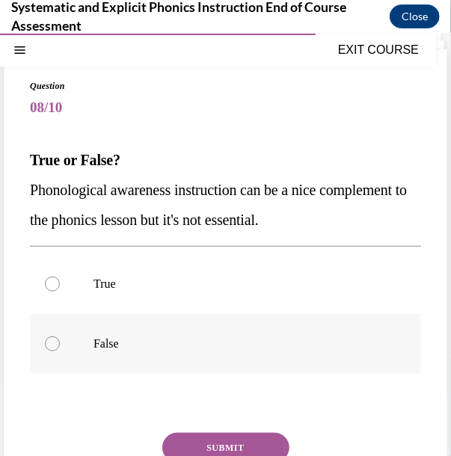
scroll to position [89, 0]
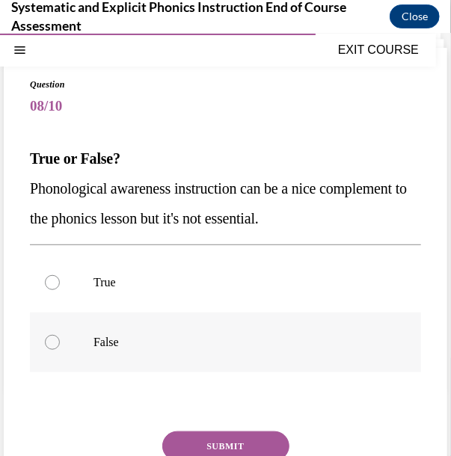
click at [115, 355] on div at bounding box center [225, 342] width 391 height 60
click at [187, 433] on button "SUBMIT" at bounding box center [225, 446] width 127 height 30
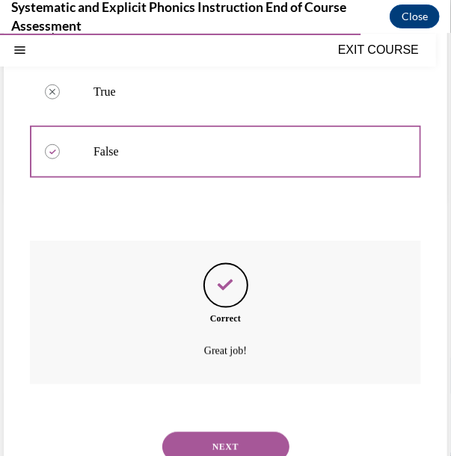
scroll to position [323, 0]
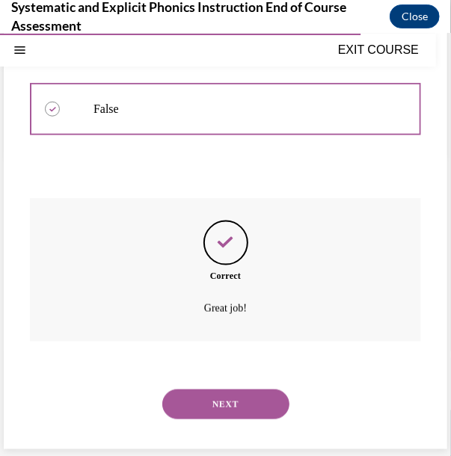
click at [198, 402] on button "NEXT" at bounding box center [225, 404] width 127 height 30
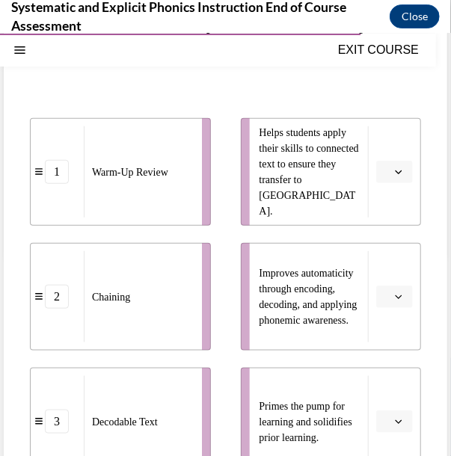
scroll to position [227, 0]
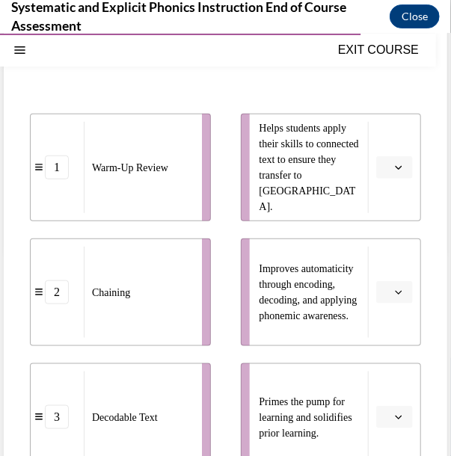
click at [385, 172] on button "button" at bounding box center [394, 167] width 37 height 22
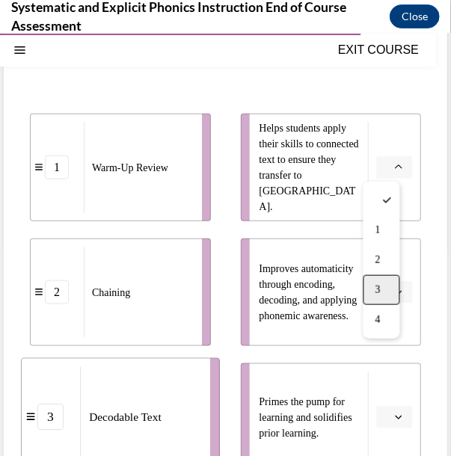
click at [389, 281] on div "3" at bounding box center [382, 290] width 37 height 30
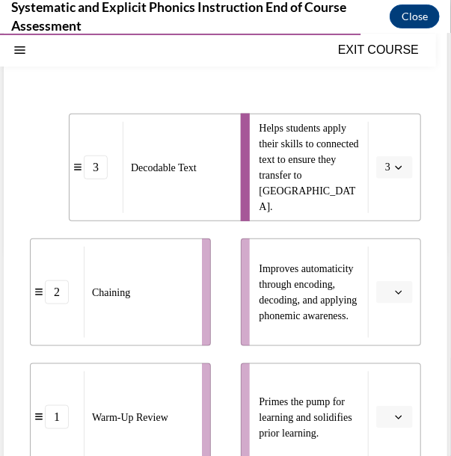
click at [389, 281] on button "button" at bounding box center [394, 292] width 37 height 22
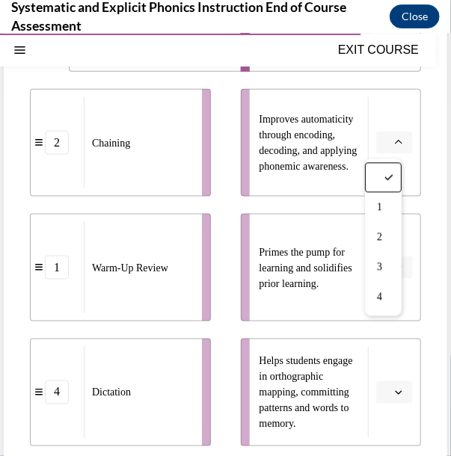
scroll to position [379, 0]
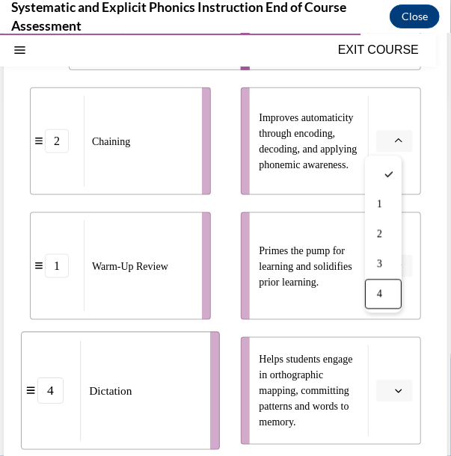
click at [382, 395] on button "button" at bounding box center [394, 390] width 37 height 22
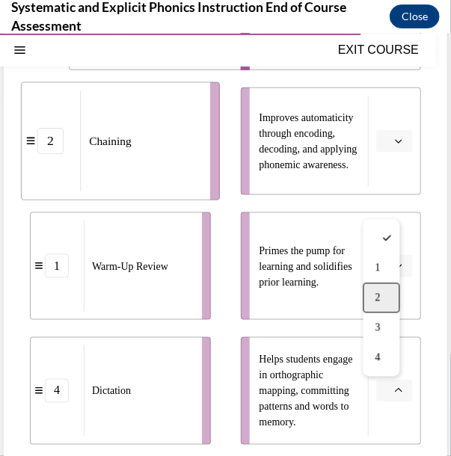
click at [382, 289] on div "2" at bounding box center [382, 298] width 37 height 30
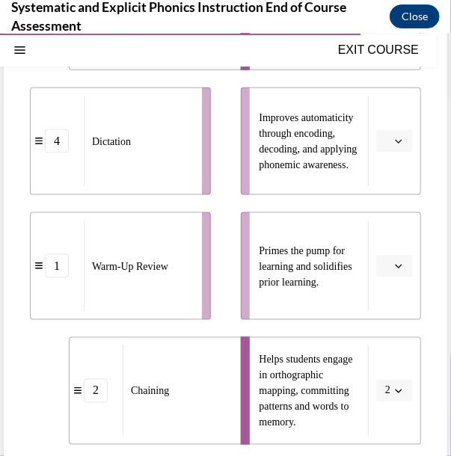
click at [395, 260] on button "button" at bounding box center [394, 265] width 37 height 22
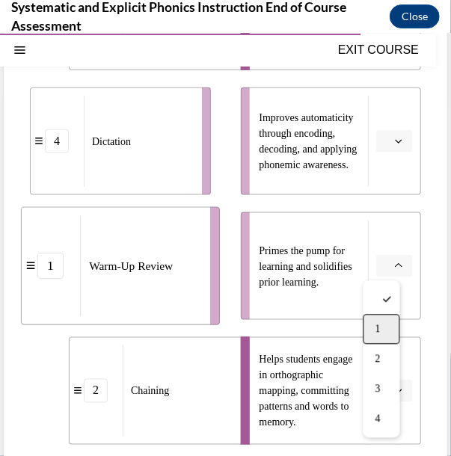
click at [385, 341] on div "1" at bounding box center [382, 329] width 37 height 30
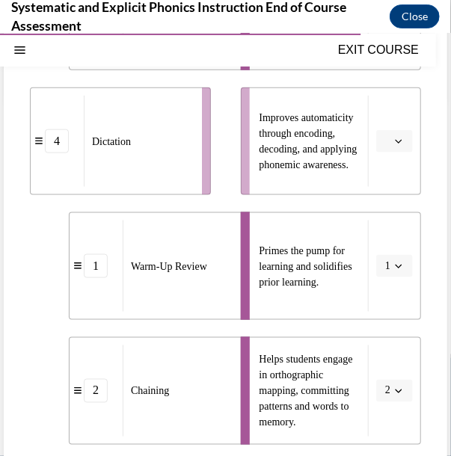
click at [385, 129] on li "Improves automaticity through encoding, decoding, and applying phonemic awarene…" at bounding box center [331, 141] width 181 height 108
click at [394, 135] on span "button" at bounding box center [399, 140] width 10 height 10
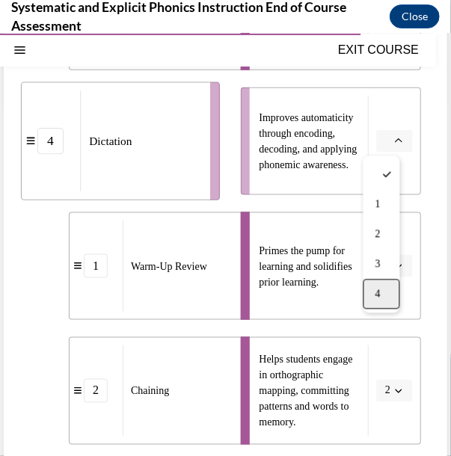
click at [386, 287] on div "4" at bounding box center [382, 293] width 37 height 30
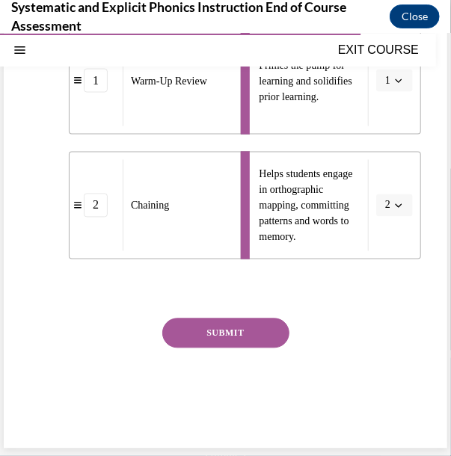
click at [260, 338] on button "SUBMIT" at bounding box center [225, 333] width 127 height 30
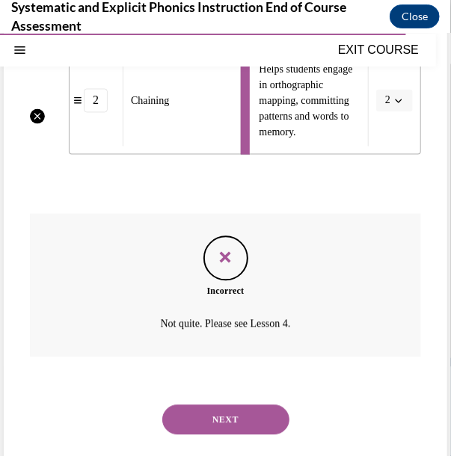
scroll to position [670, 0]
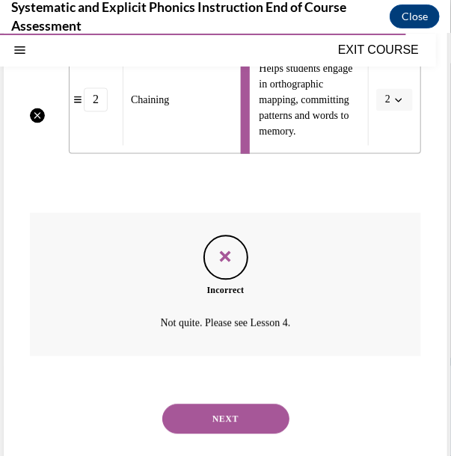
click at [214, 427] on button "NEXT" at bounding box center [225, 419] width 127 height 30
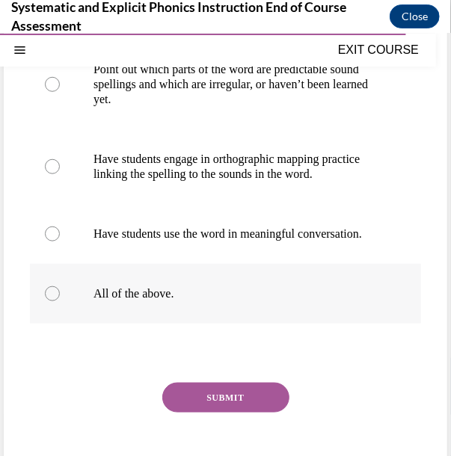
scroll to position [275, 0]
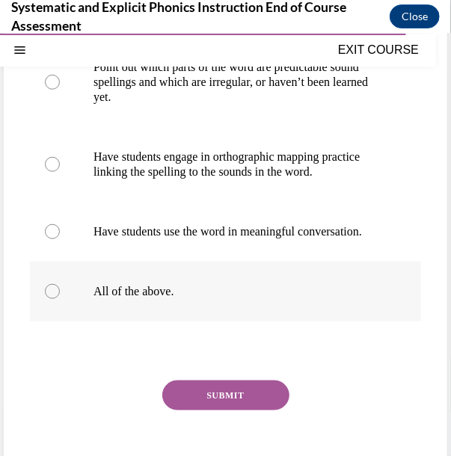
click at [138, 299] on p "All of the above." at bounding box center [239, 291] width 290 height 15
click at [230, 410] on button "SUBMIT" at bounding box center [225, 395] width 127 height 30
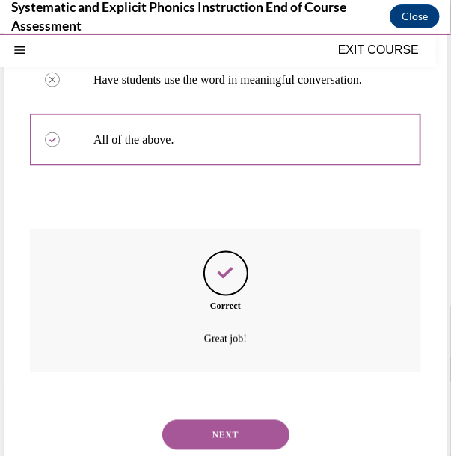
scroll to position [472, 0]
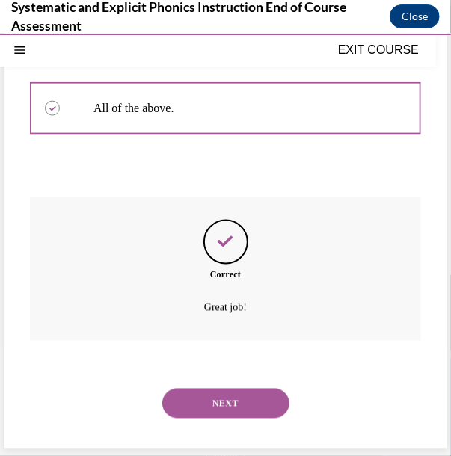
click at [208, 409] on button "NEXT" at bounding box center [225, 403] width 127 height 30
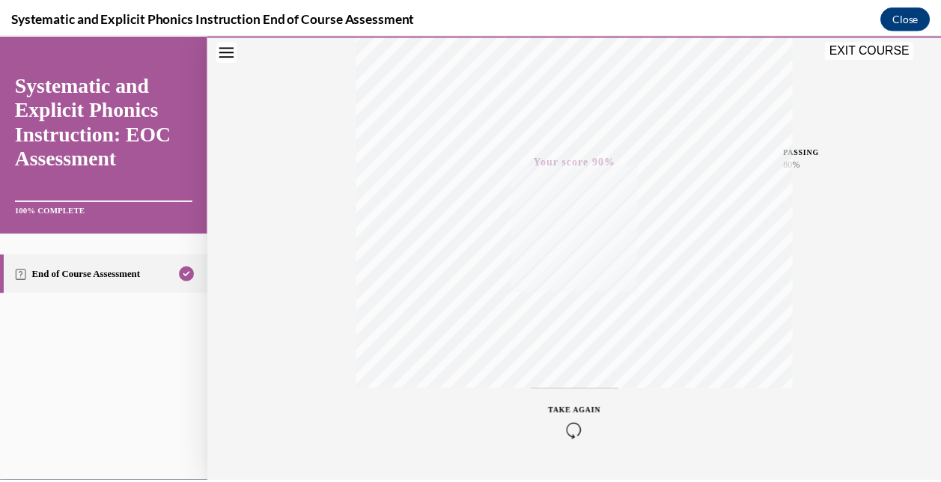
scroll to position [318, 0]
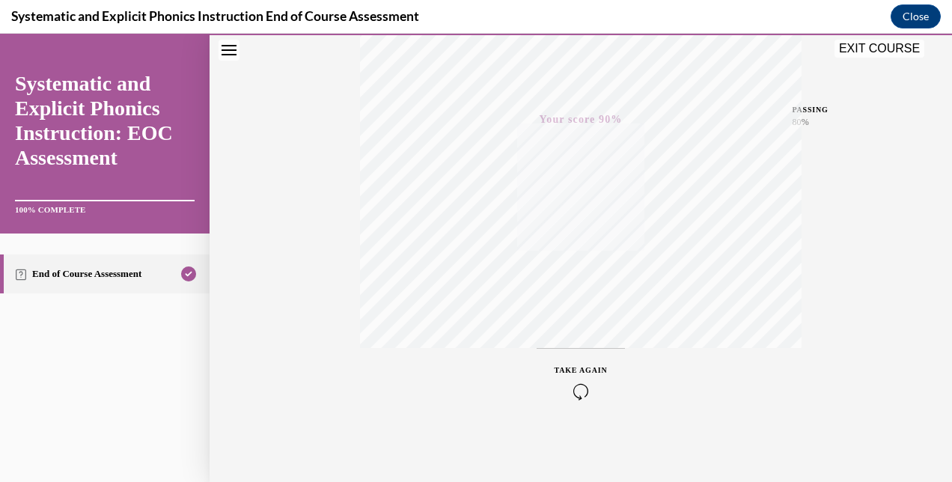
click at [439, 51] on button "EXIT COURSE" at bounding box center [879, 49] width 90 height 18
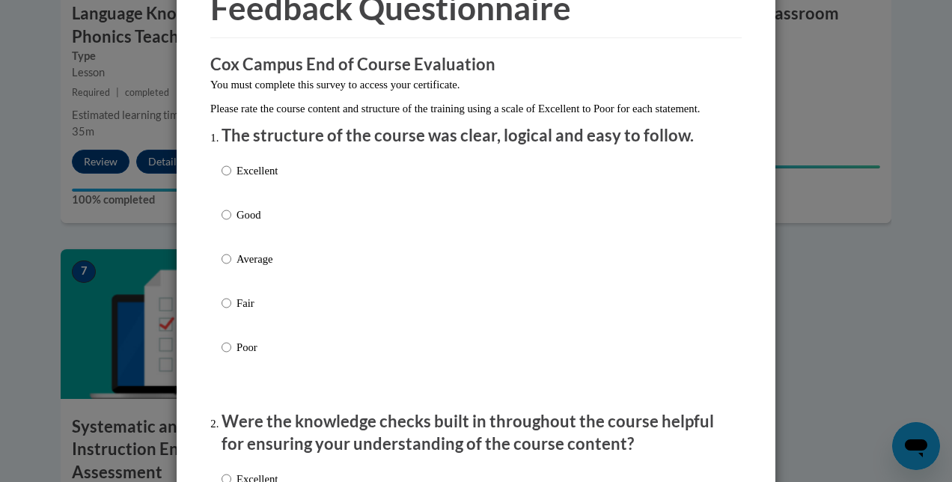
scroll to position [85, 0]
click at [259, 178] on p "Excellent" at bounding box center [256, 170] width 41 height 16
click at [231, 178] on input "Excellent" at bounding box center [227, 170] width 10 height 16
radio input "true"
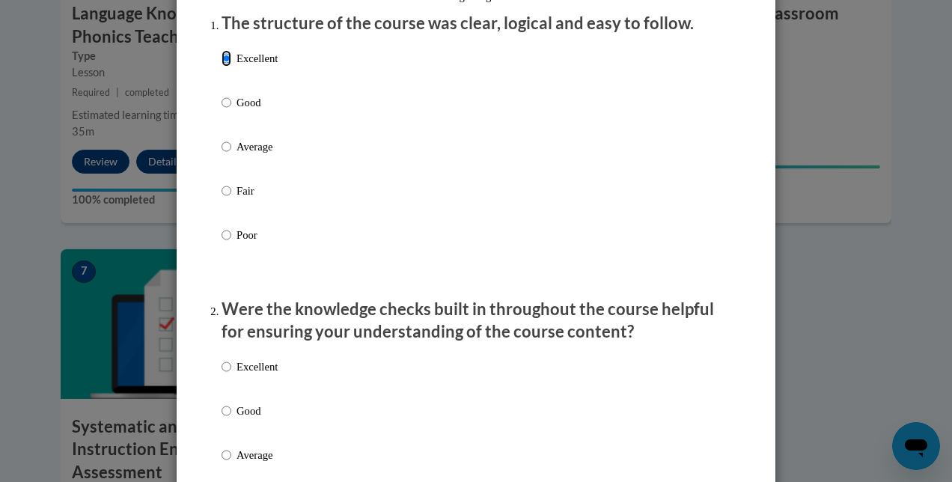
scroll to position [199, 0]
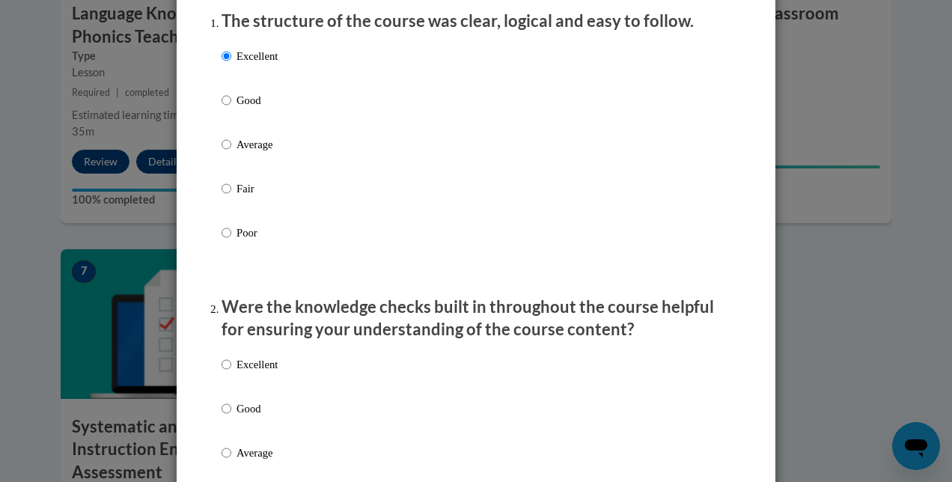
click at [259, 373] on p "Excellent" at bounding box center [256, 364] width 41 height 16
click at [231, 373] on input "Excellent" at bounding box center [227, 364] width 10 height 16
radio input "true"
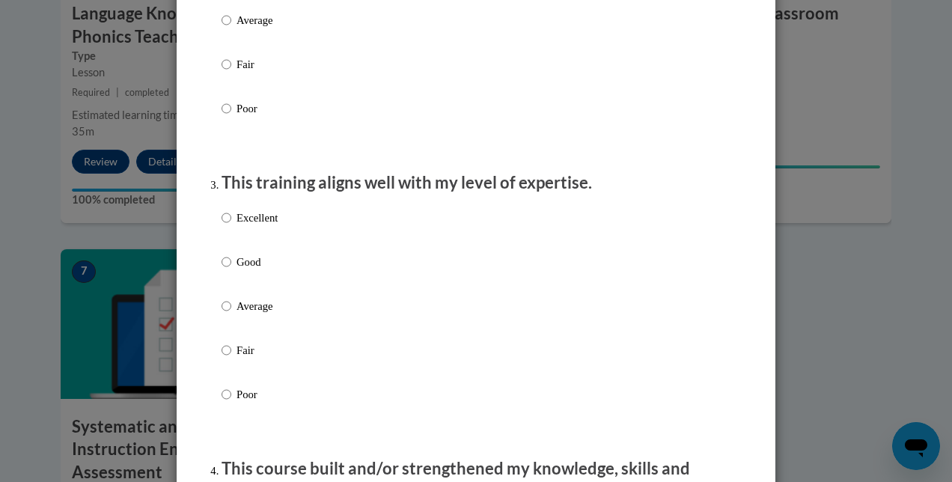
scroll to position [635, 0]
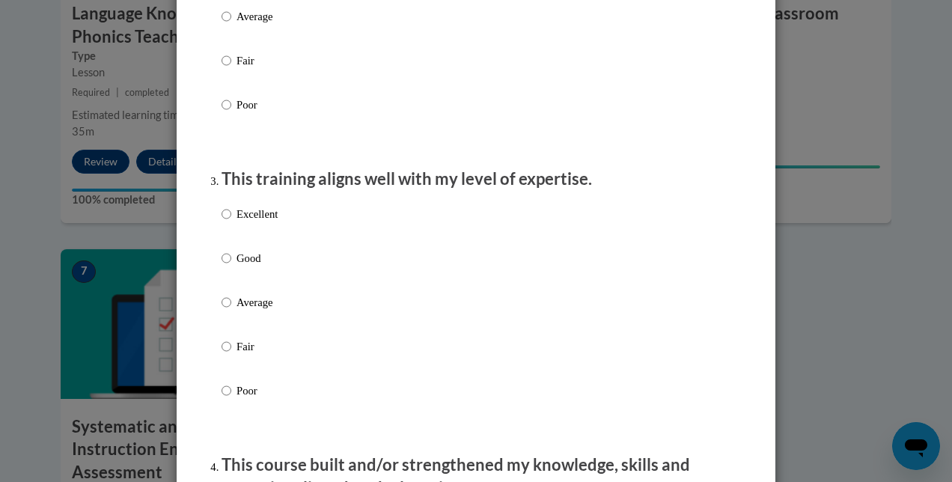
click at [227, 226] on label "Excellent" at bounding box center [250, 226] width 56 height 40
click at [227, 222] on input "Excellent" at bounding box center [227, 214] width 10 height 16
radio input "true"
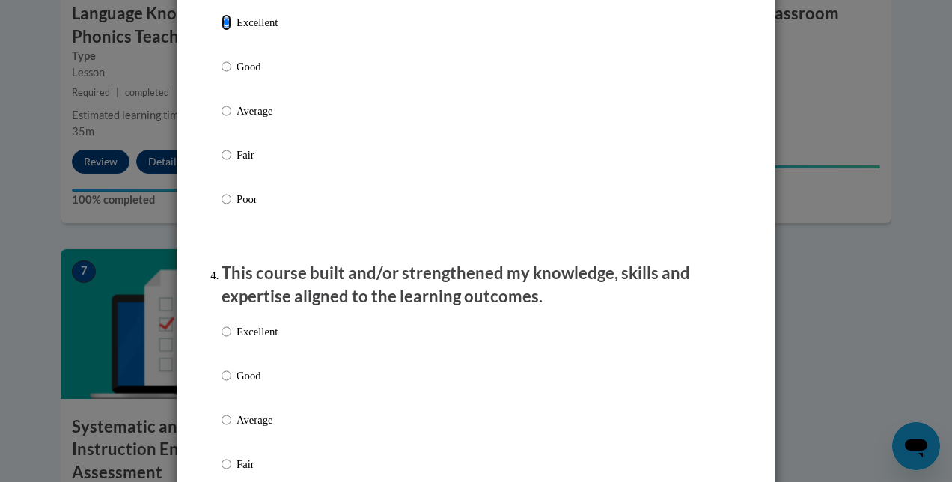
scroll to position [839, 0]
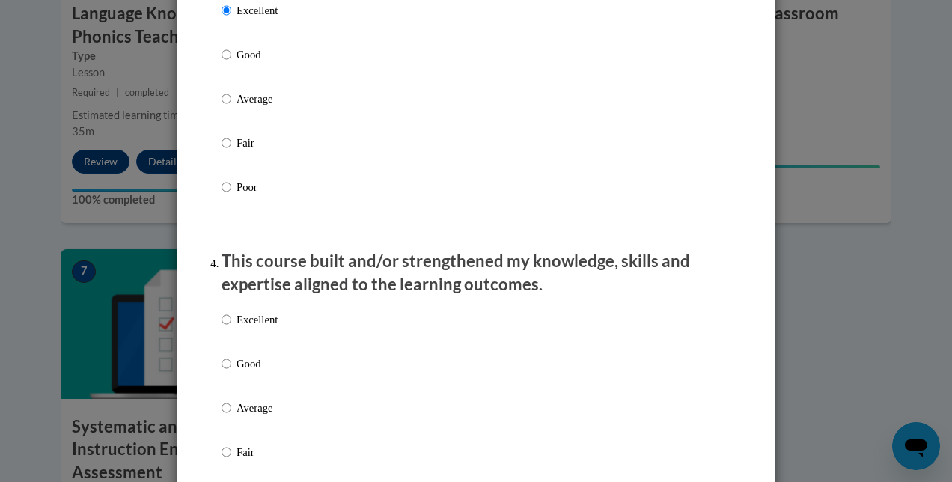
click at [236, 328] on p "Excellent" at bounding box center [256, 319] width 41 height 16
click at [231, 328] on input "Excellent" at bounding box center [227, 319] width 10 height 16
radio input "true"
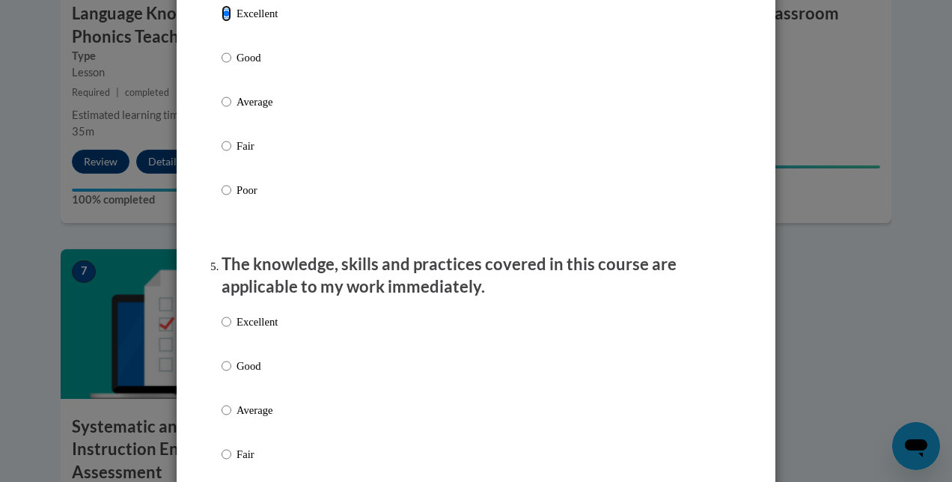
scroll to position [1166, 0]
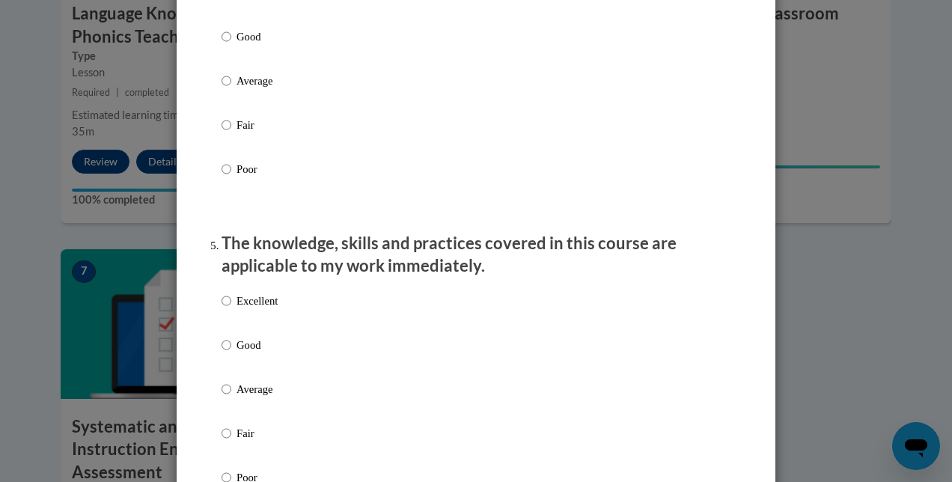
click at [241, 309] on p "Excellent" at bounding box center [256, 301] width 41 height 16
click at [231, 309] on input "Excellent" at bounding box center [227, 301] width 10 height 16
radio input "true"
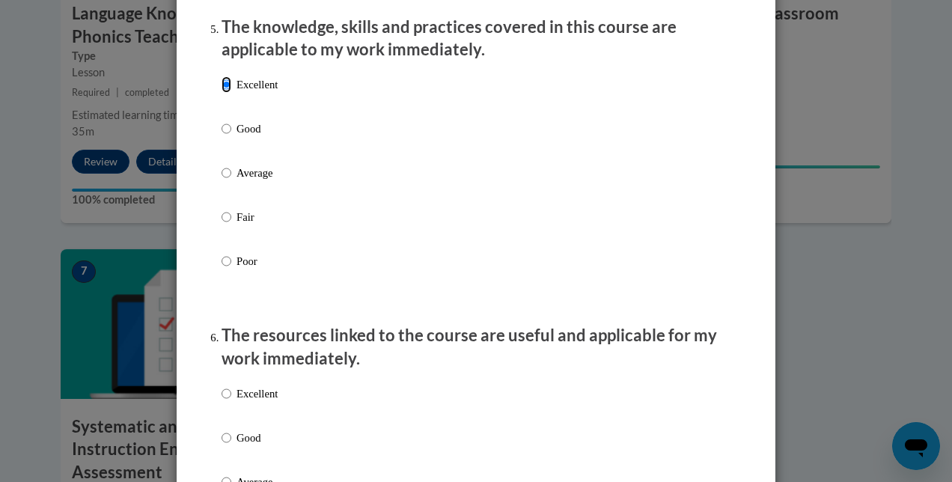
scroll to position [1419, 0]
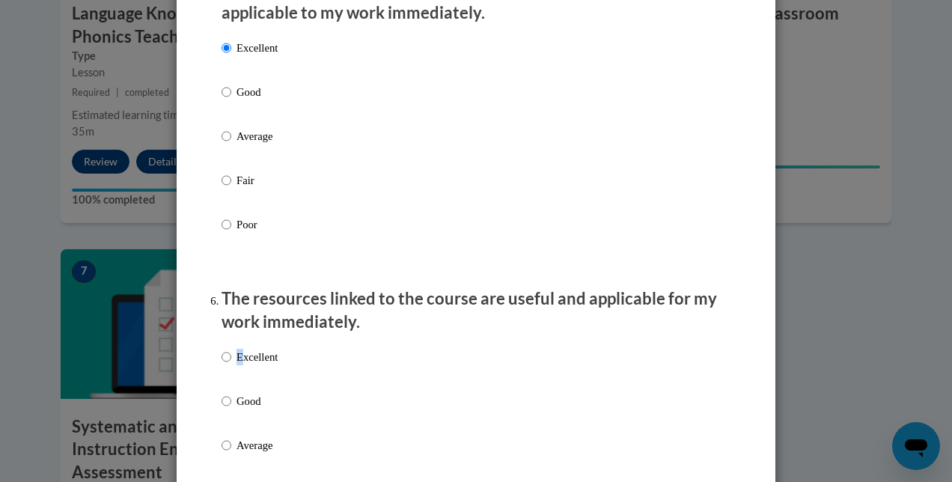
drag, startPoint x: 239, startPoint y: 359, endPoint x: 237, endPoint y: 372, distance: 12.8
click at [237, 372] on div "Excellent Good Average Fair Poor" at bounding box center [250, 457] width 56 height 232
click at [237, 365] on p "Excellent" at bounding box center [256, 357] width 41 height 16
click at [231, 365] on input "Excellent" at bounding box center [227, 357] width 10 height 16
radio input "true"
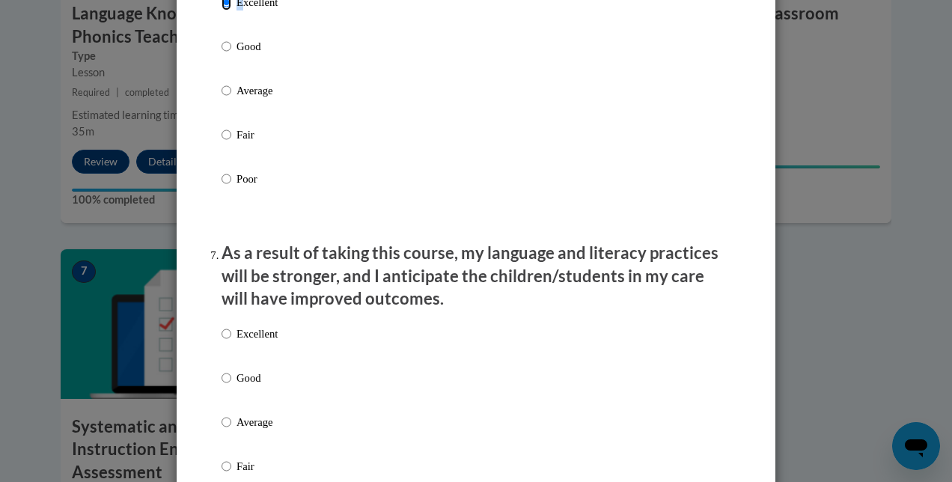
scroll to position [1774, 0]
click at [240, 341] on p "Excellent" at bounding box center [256, 333] width 41 height 16
click at [231, 341] on input "Excellent" at bounding box center [227, 333] width 10 height 16
radio input "true"
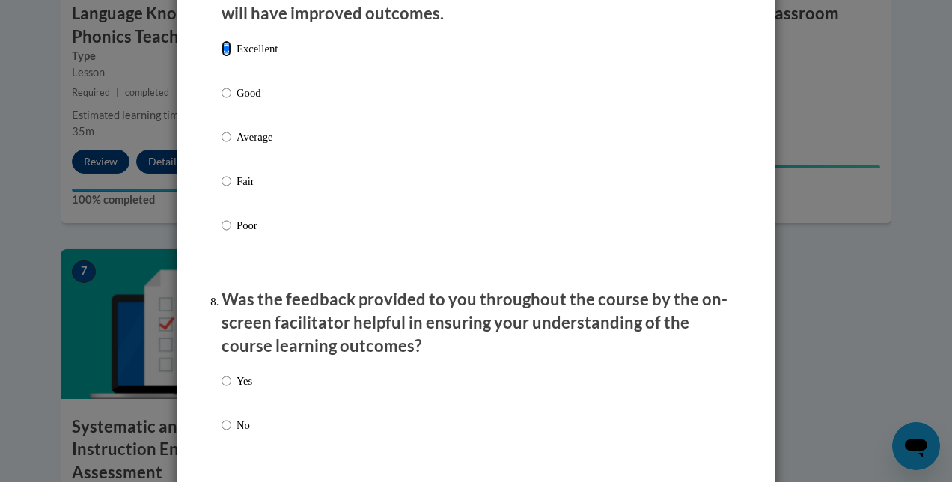
scroll to position [2072, 0]
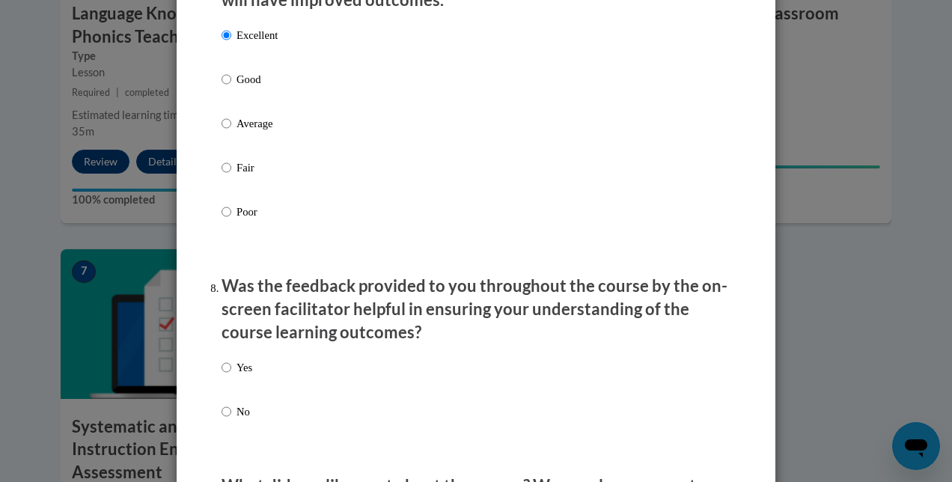
click at [236, 376] on p "Yes" at bounding box center [244, 367] width 16 height 16
click at [231, 376] on input "Yes" at bounding box center [227, 367] width 10 height 16
radio input "true"
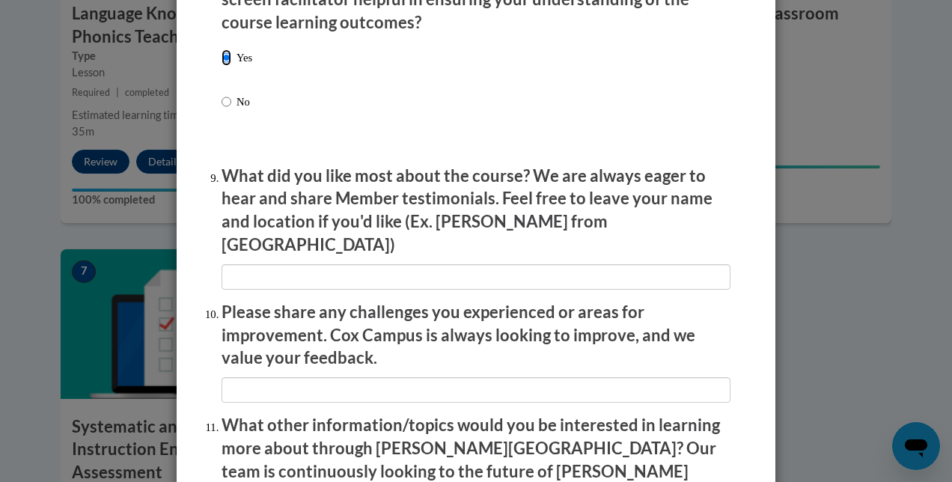
scroll to position [2387, 0]
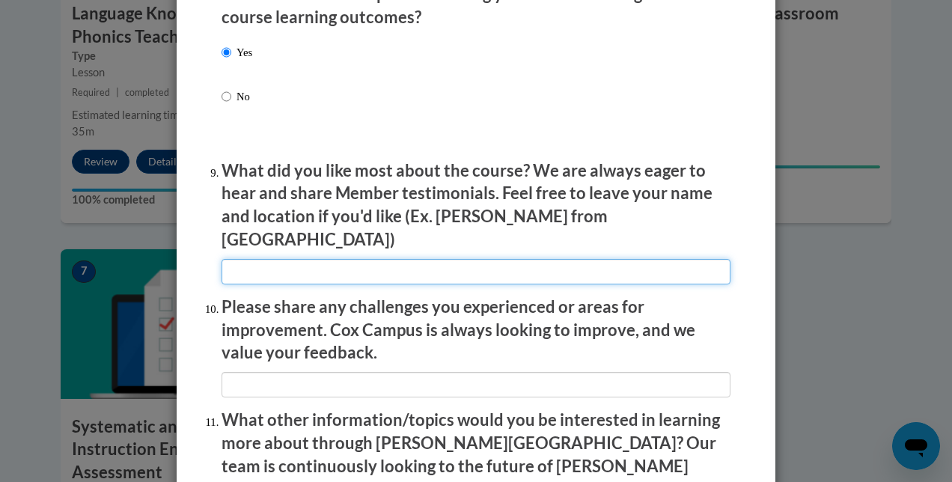
click at [322, 259] on input "textbox" at bounding box center [476, 271] width 509 height 25
type input "I loved the resources that was provided as I learned."
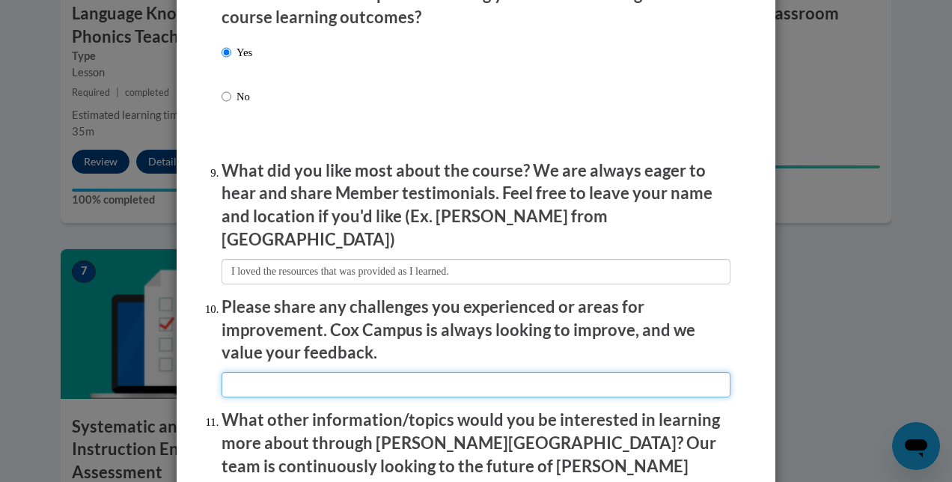
click at [343, 380] on input "textbox" at bounding box center [476, 384] width 509 height 25
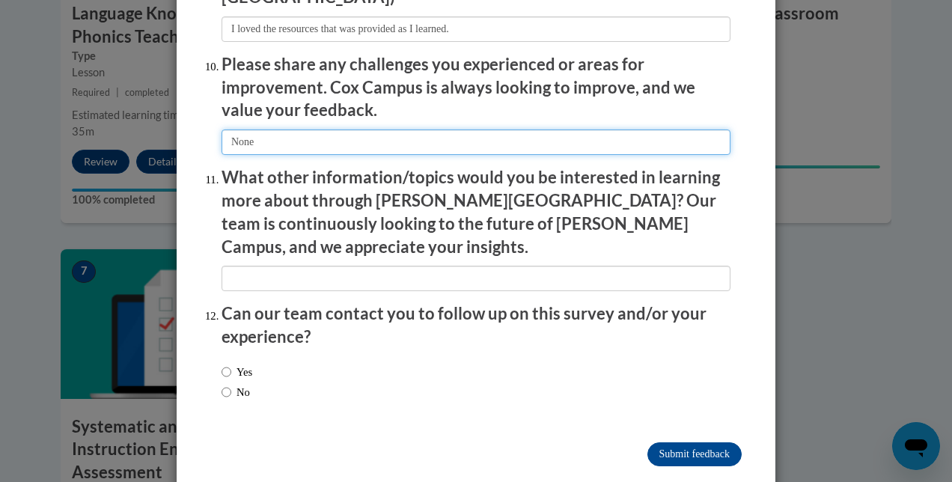
type input "None"
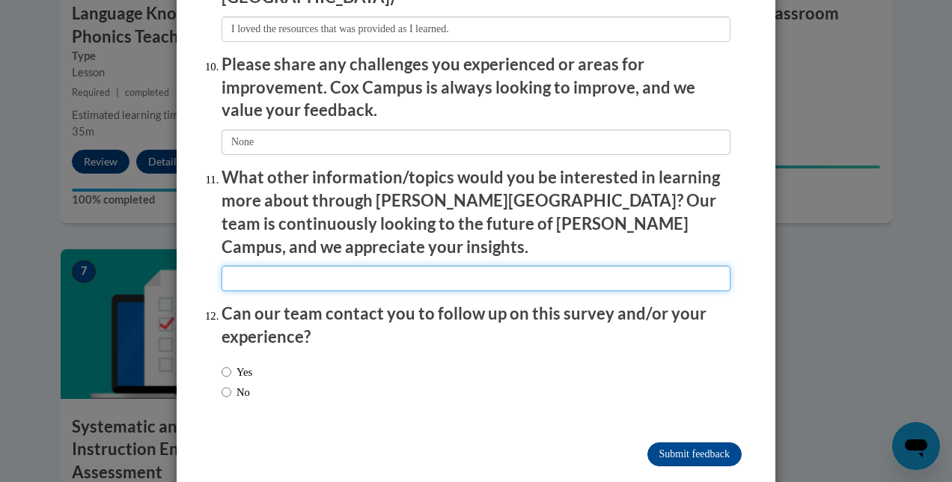
click at [363, 266] on input "textbox" at bounding box center [476, 278] width 509 height 25
type input "N/A"
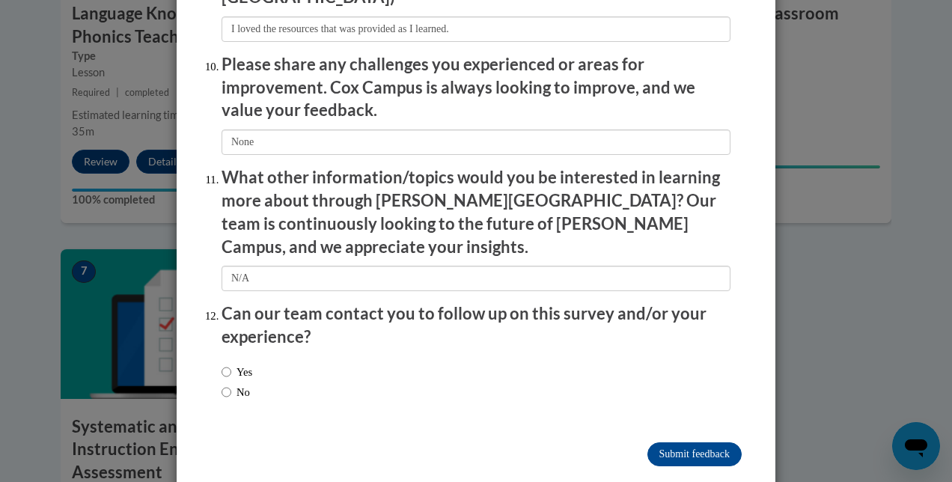
click at [225, 356] on div "Yes No" at bounding box center [237, 382] width 31 height 52
click at [222, 384] on input "No" at bounding box center [227, 392] width 10 height 16
radio input "true"
click at [439, 442] on input "Submit feedback" at bounding box center [694, 454] width 94 height 24
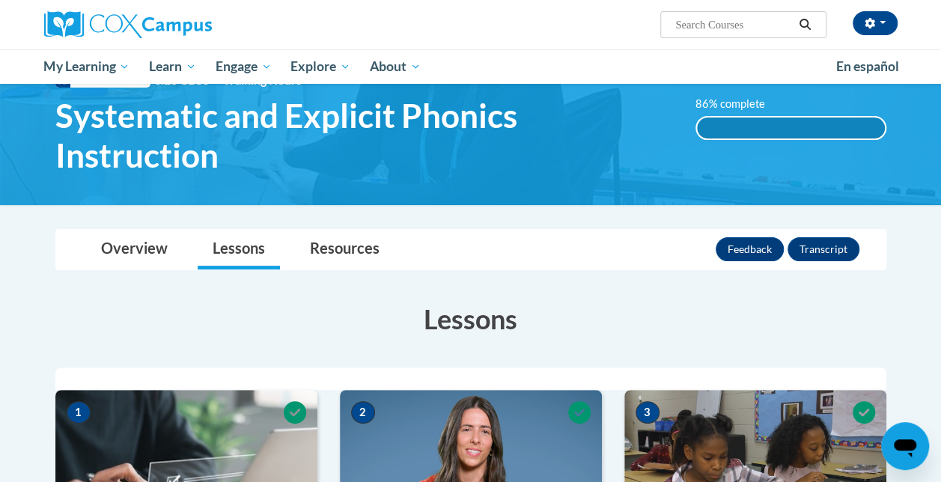
scroll to position [0, 0]
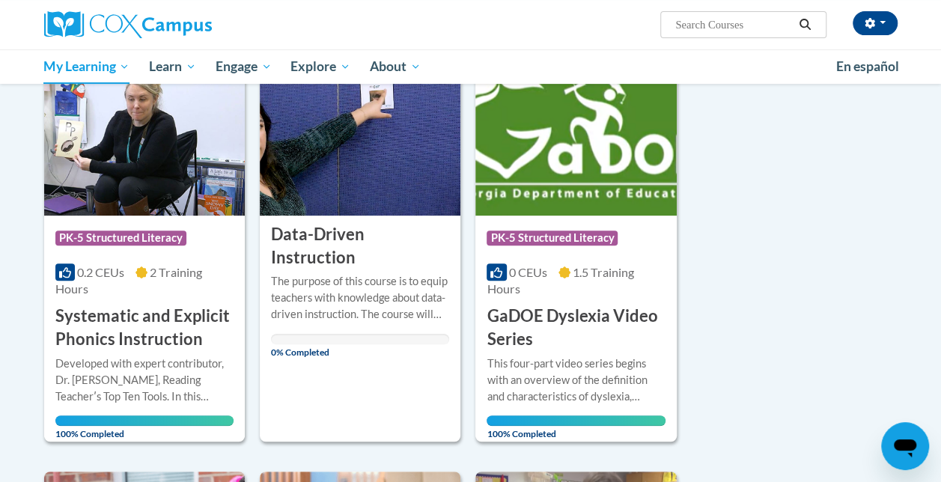
scroll to position [191, 0]
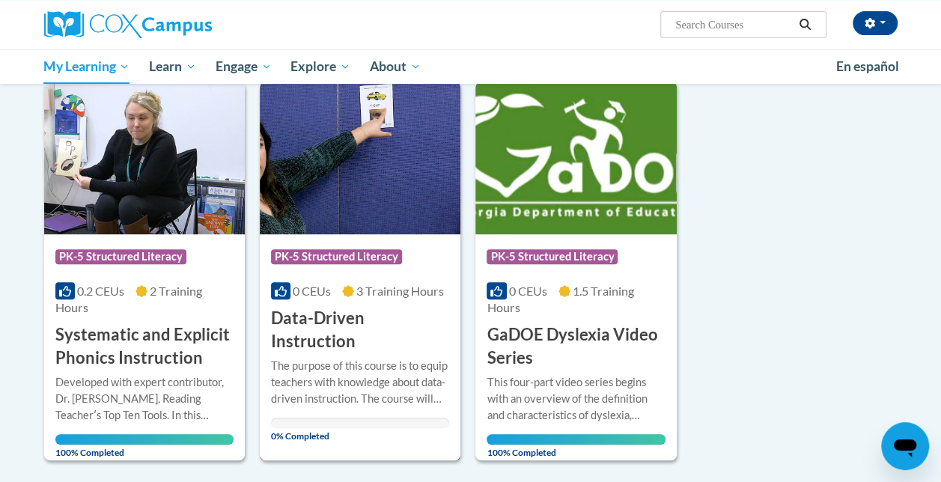
click at [341, 245] on div "Course Category: PK-5 Structured Literacy" at bounding box center [360, 259] width 178 height 34
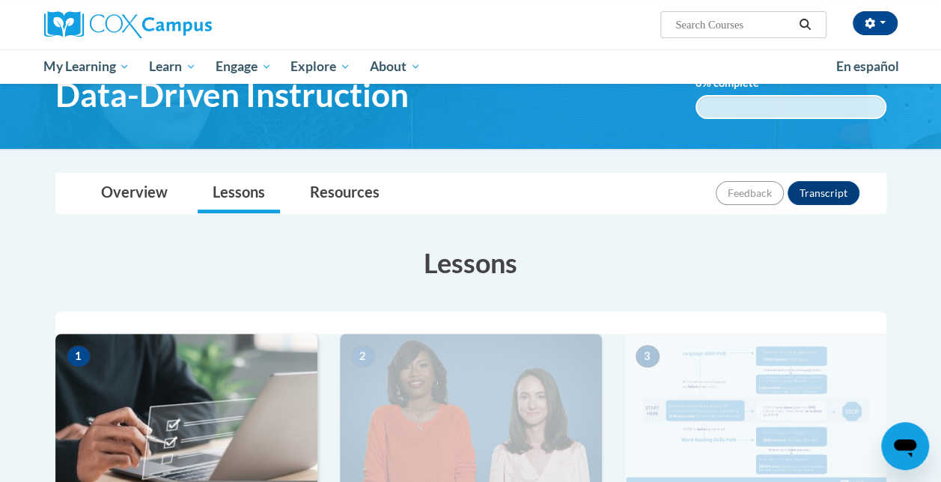
scroll to position [78, 0]
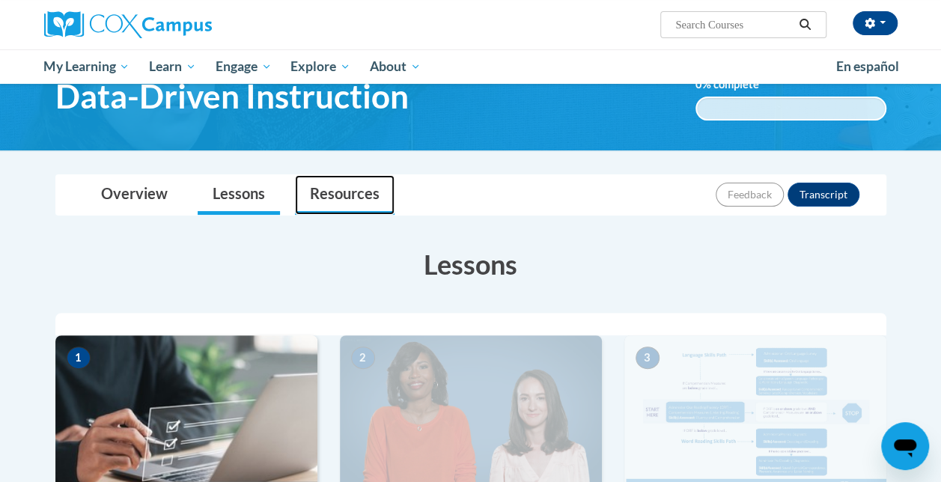
click at [333, 186] on link "Resources" at bounding box center [345, 195] width 100 height 40
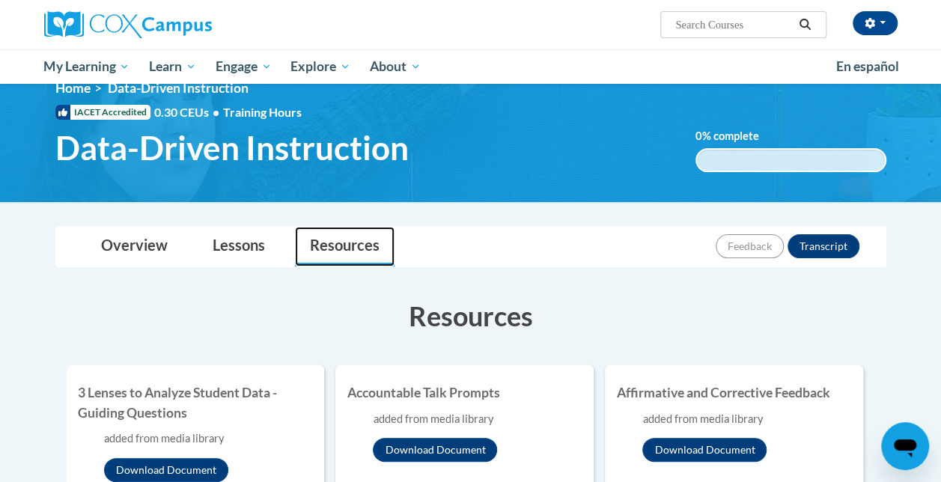
scroll to position [0, 0]
